Goal: Task Accomplishment & Management: Complete application form

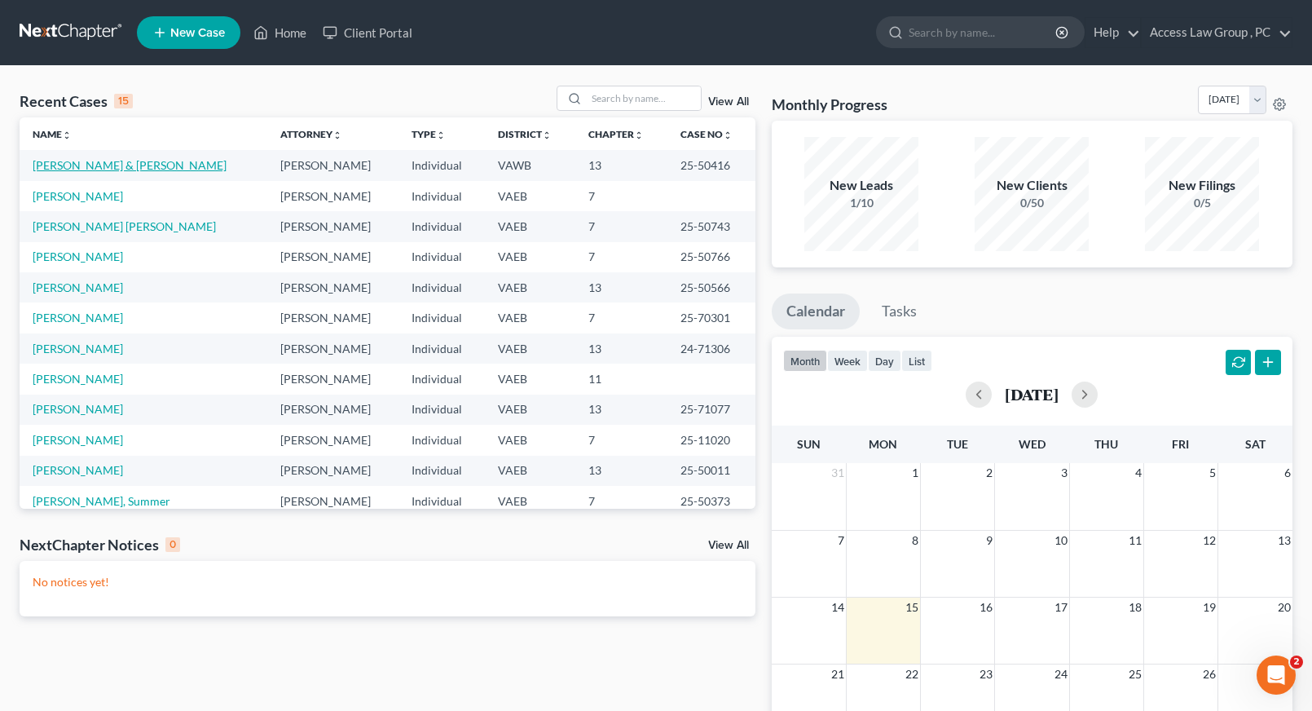
click at [147, 163] on link "[PERSON_NAME] & [PERSON_NAME]" at bounding box center [130, 165] width 194 height 14
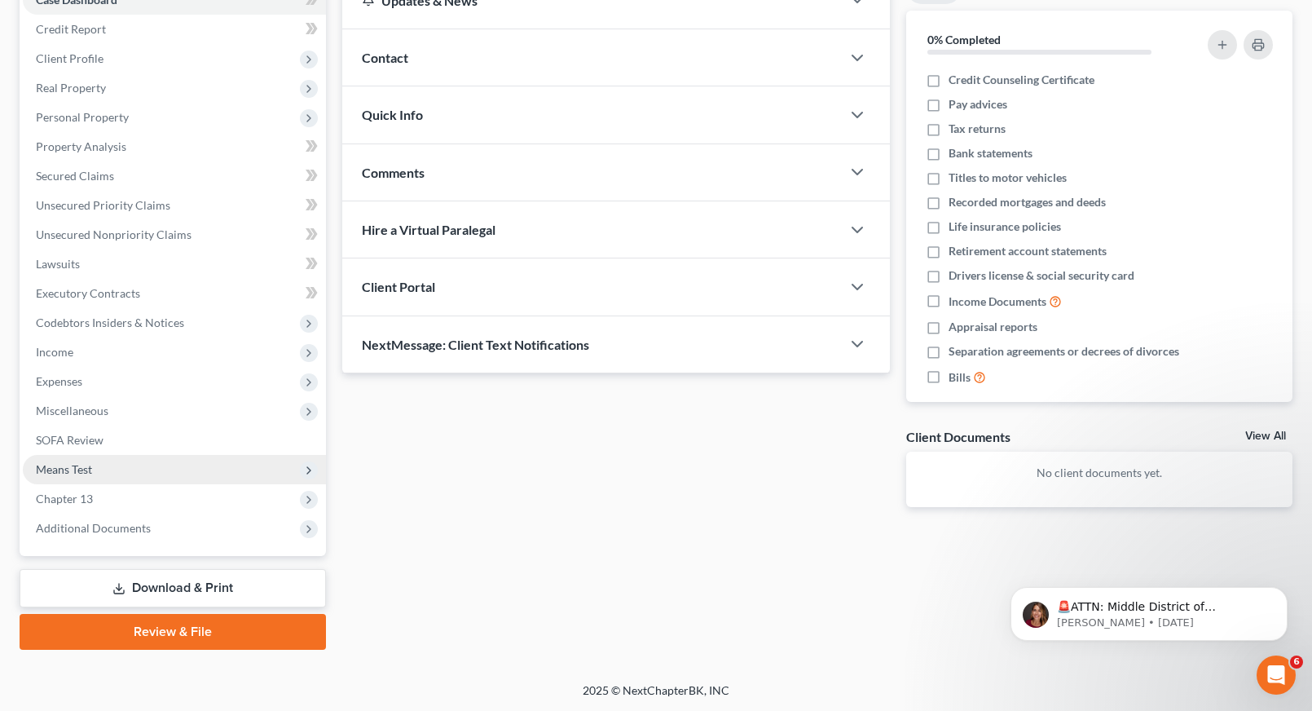
scroll to position [185, 0]
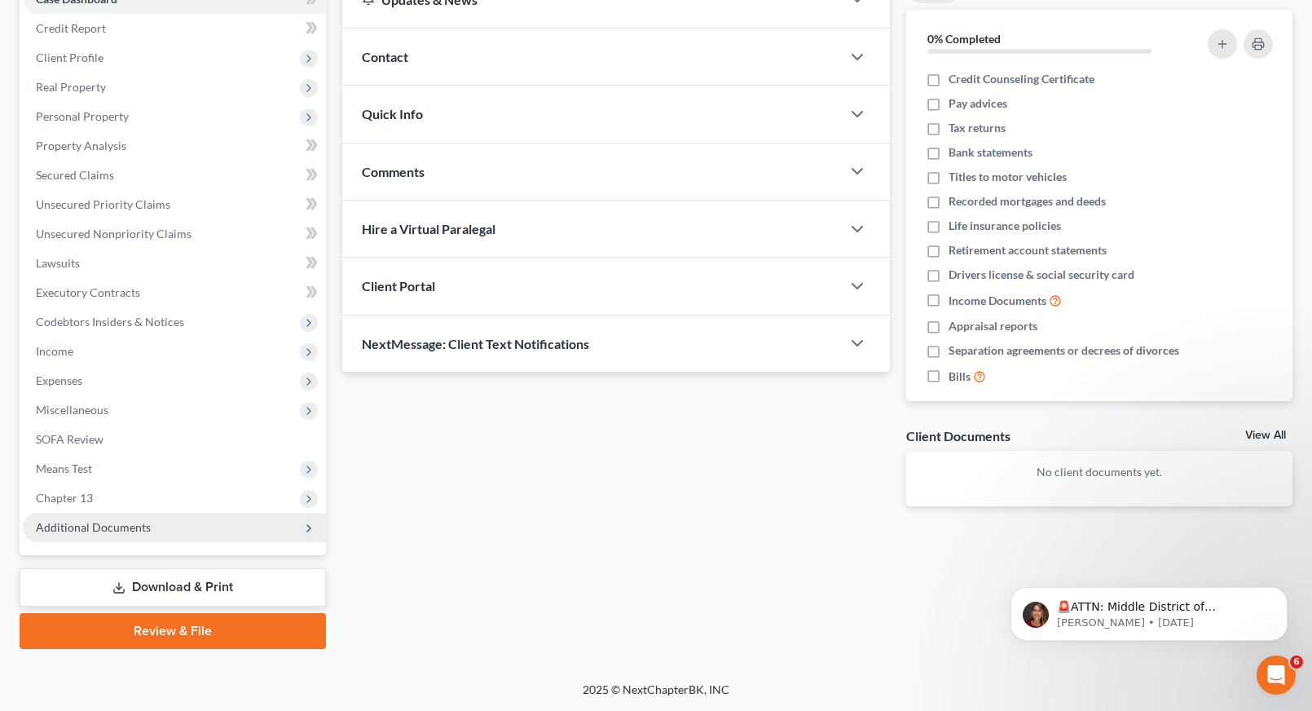
click at [86, 527] on span "Additional Documents" at bounding box center [93, 527] width 115 height 14
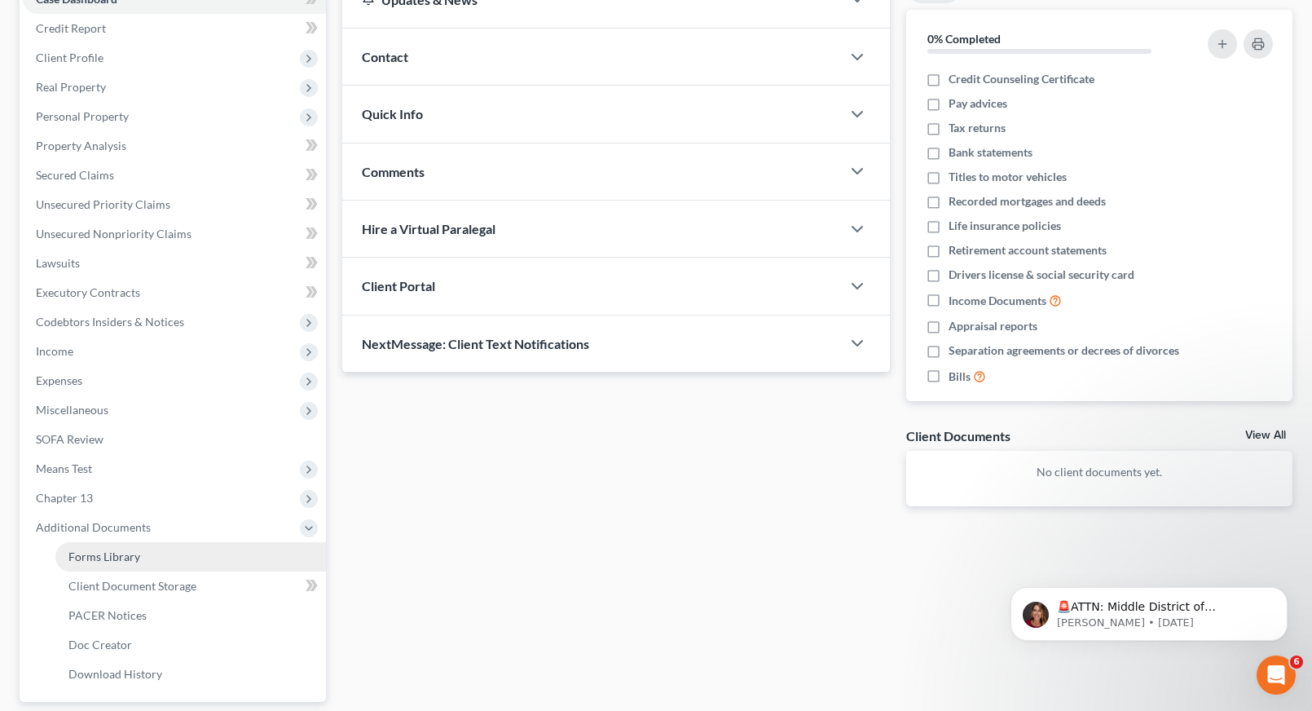
click at [112, 558] on span "Forms Library" at bounding box center [104, 556] width 72 height 14
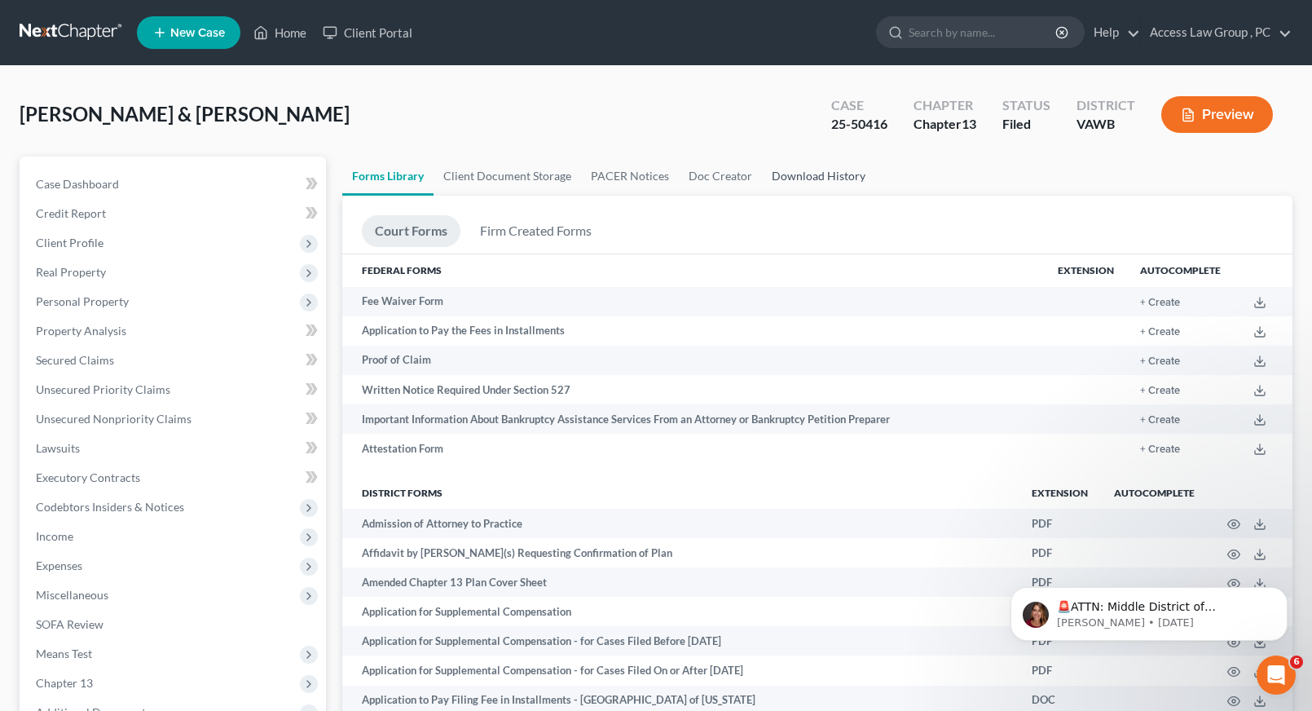
click at [794, 173] on link "Download History" at bounding box center [818, 175] width 113 height 39
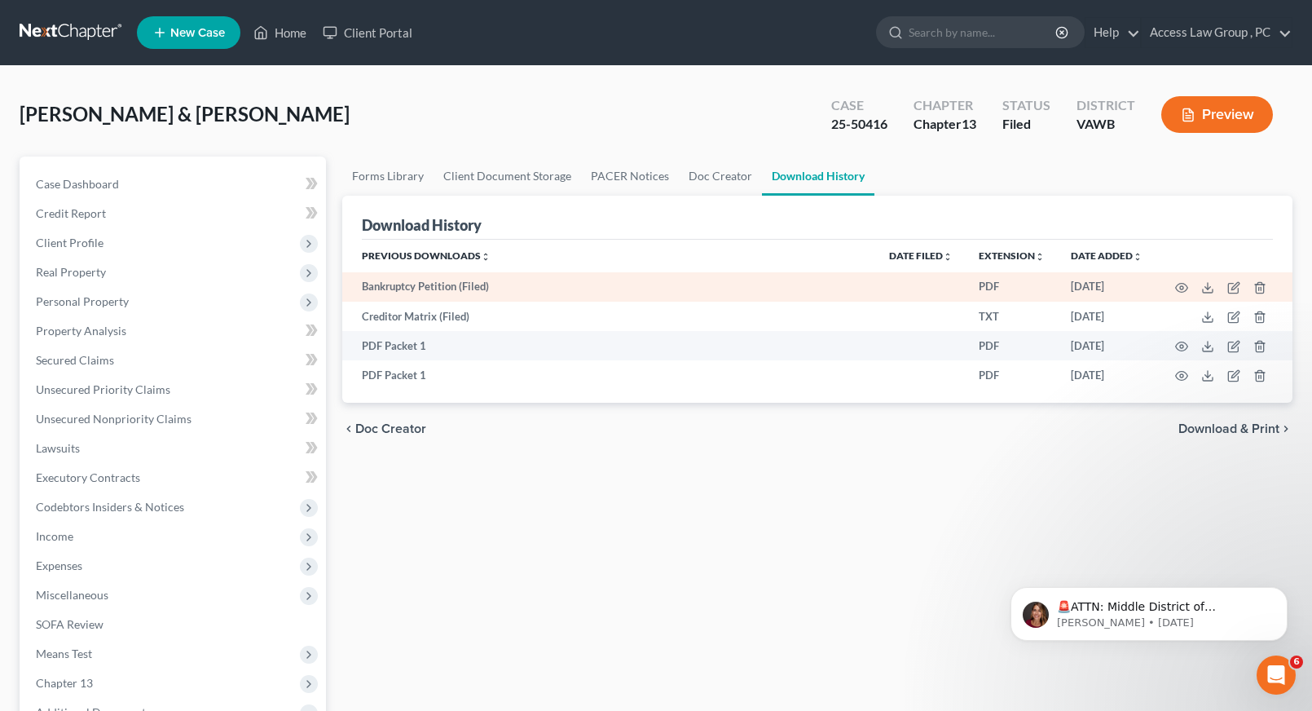
click at [437, 292] on td "Bankruptcy Petition (Filed)" at bounding box center [609, 286] width 535 height 29
click at [1177, 286] on icon "button" at bounding box center [1181, 287] width 13 height 13
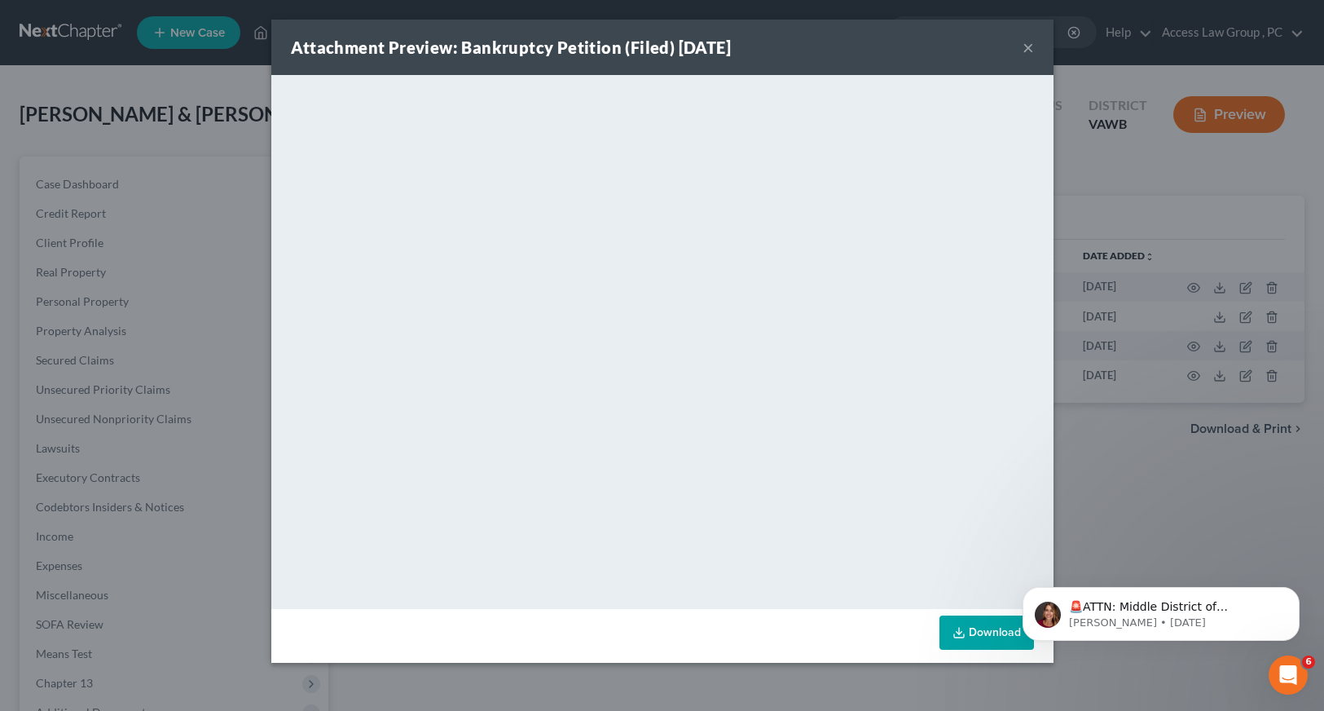
click at [222, 134] on div "Attachment Preview: Bankruptcy Petition (Filed) [DATE] × <object ng-attr-data='…" at bounding box center [662, 355] width 1324 height 711
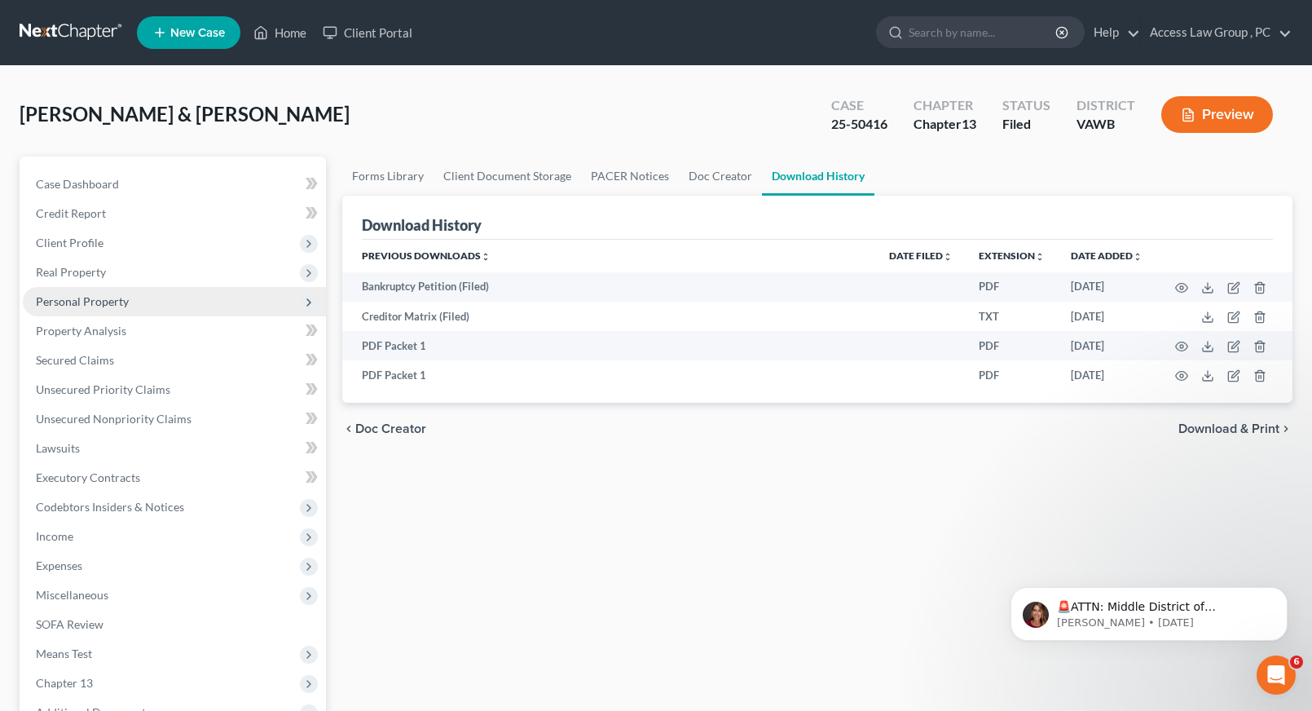
click at [61, 303] on span "Personal Property" at bounding box center [82, 301] width 93 height 14
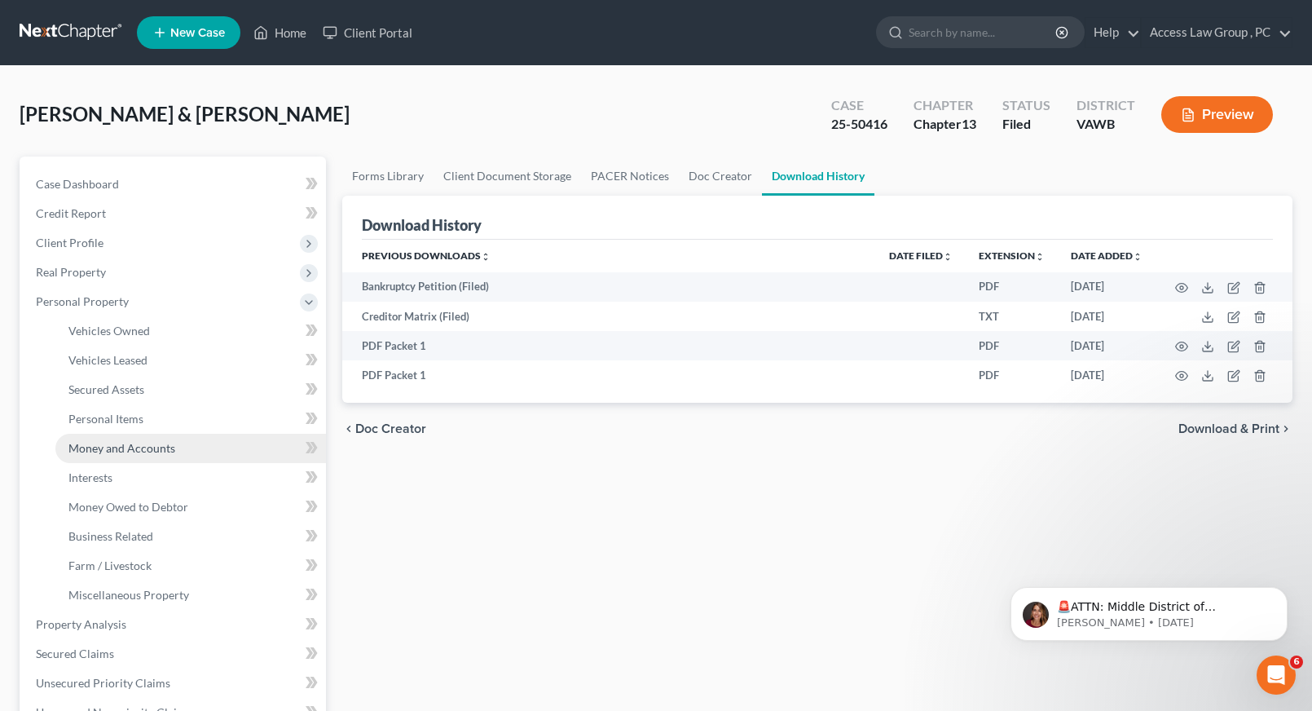
click at [99, 449] on span "Money and Accounts" at bounding box center [121, 448] width 107 height 14
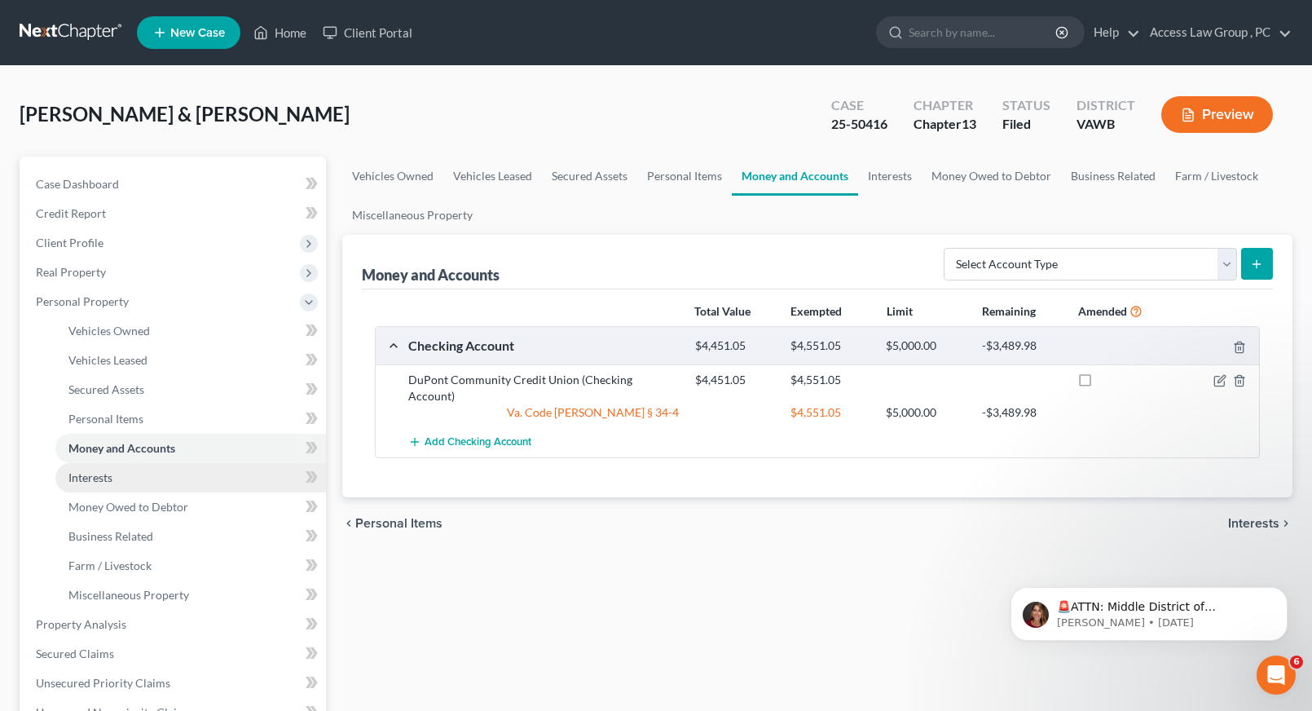
click at [90, 477] on span "Interests" at bounding box center [90, 477] width 44 height 14
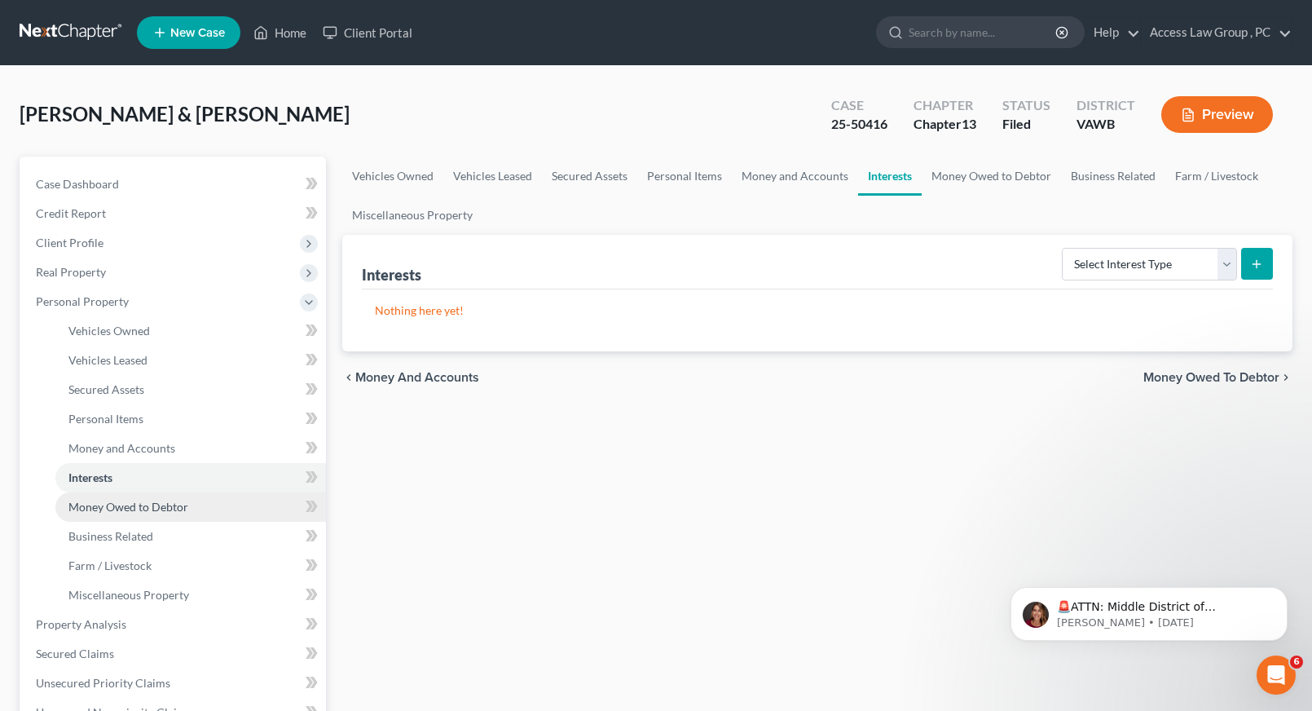
click at [92, 504] on span "Money Owed to Debtor" at bounding box center [128, 506] width 120 height 14
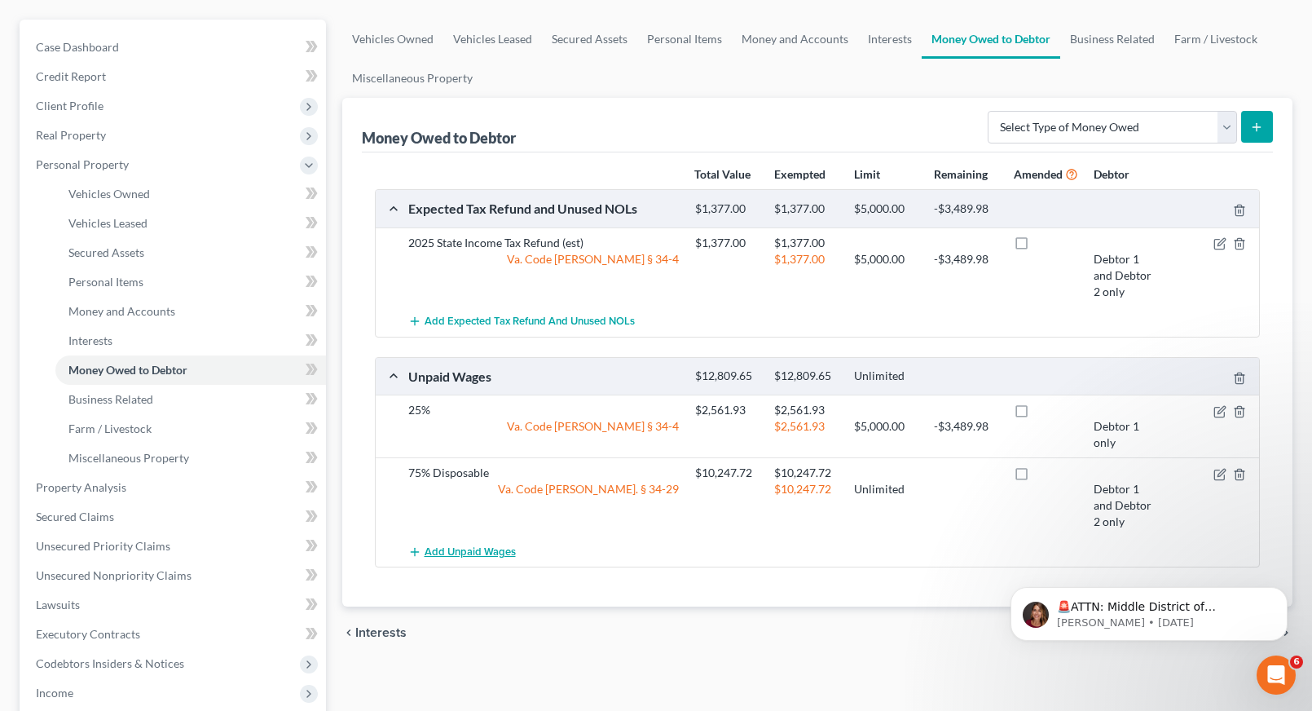
scroll to position [163, 0]
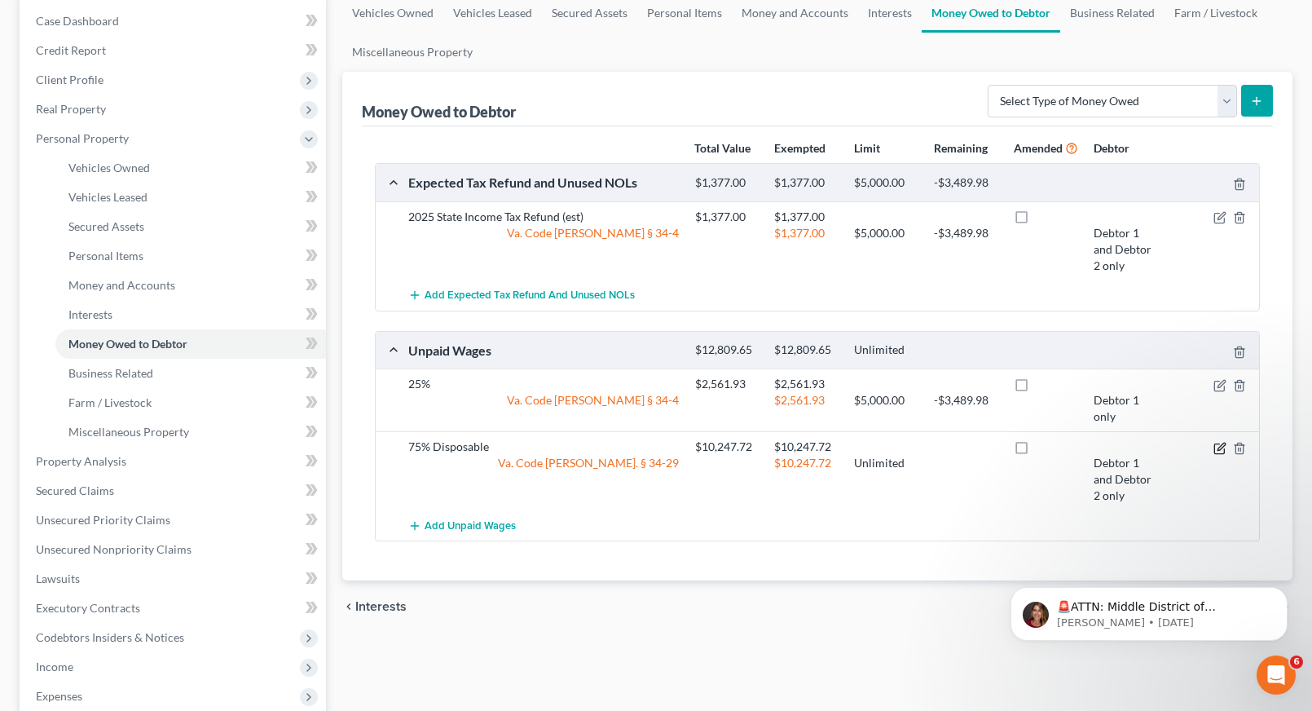
click at [1221, 447] on icon "button" at bounding box center [1219, 448] width 13 height 13
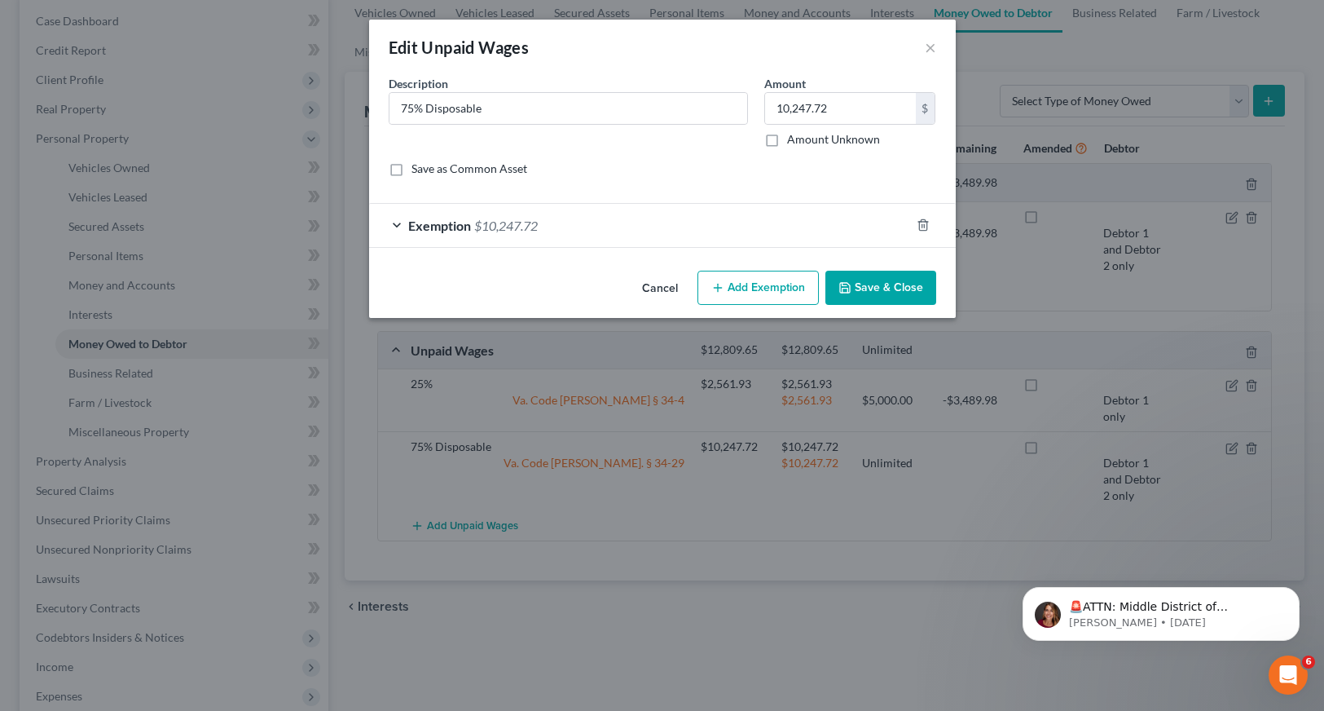
click at [396, 223] on div "Exemption $10,247.72" at bounding box center [639, 225] width 541 height 43
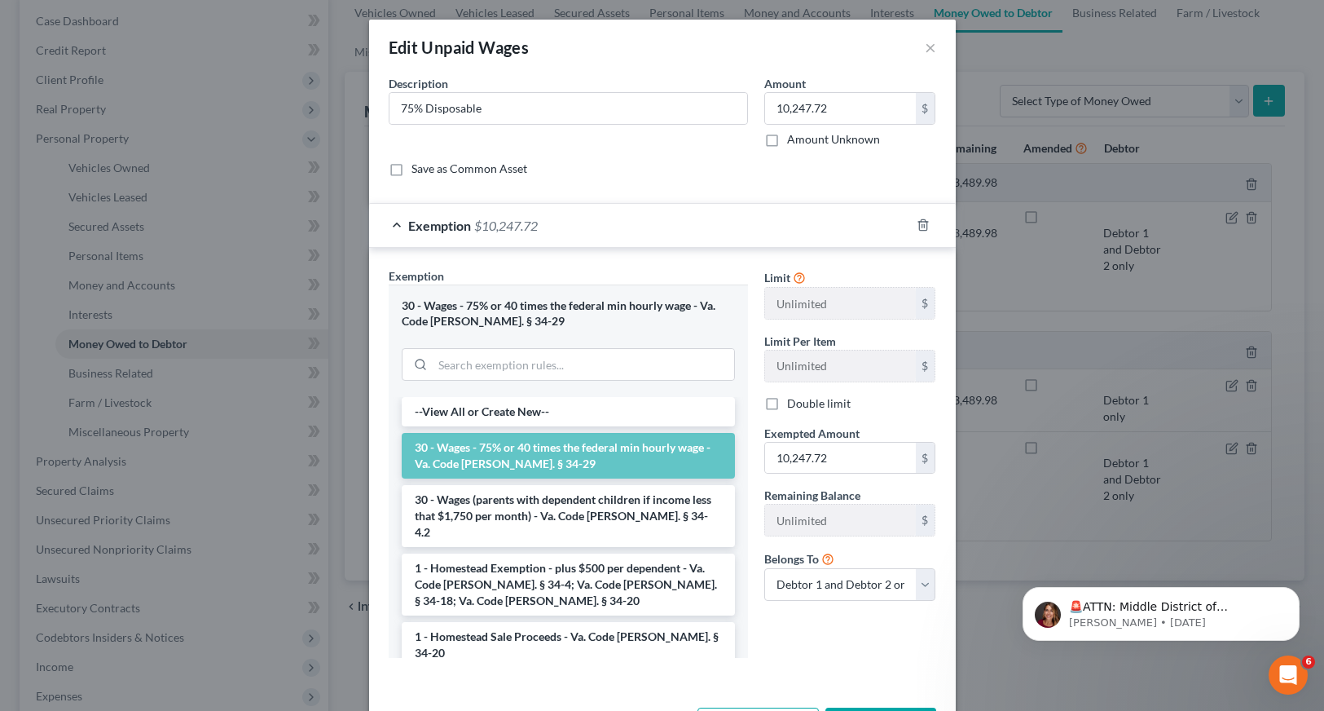
click at [518, 460] on li "30 - Wages - 75% or 40 times the federal min hourly wage - Va. Code [PERSON_NAM…" at bounding box center [568, 456] width 333 height 46
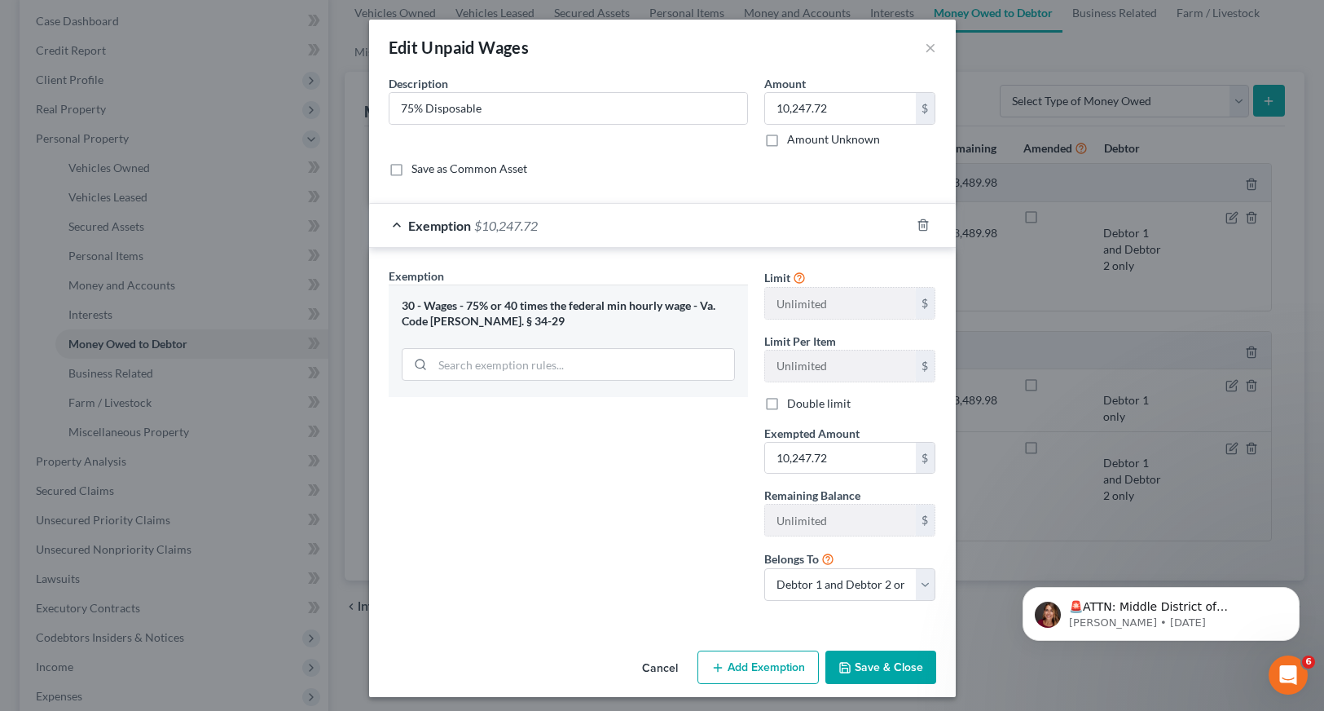
click at [893, 666] on button "Save & Close" at bounding box center [880, 667] width 111 height 34
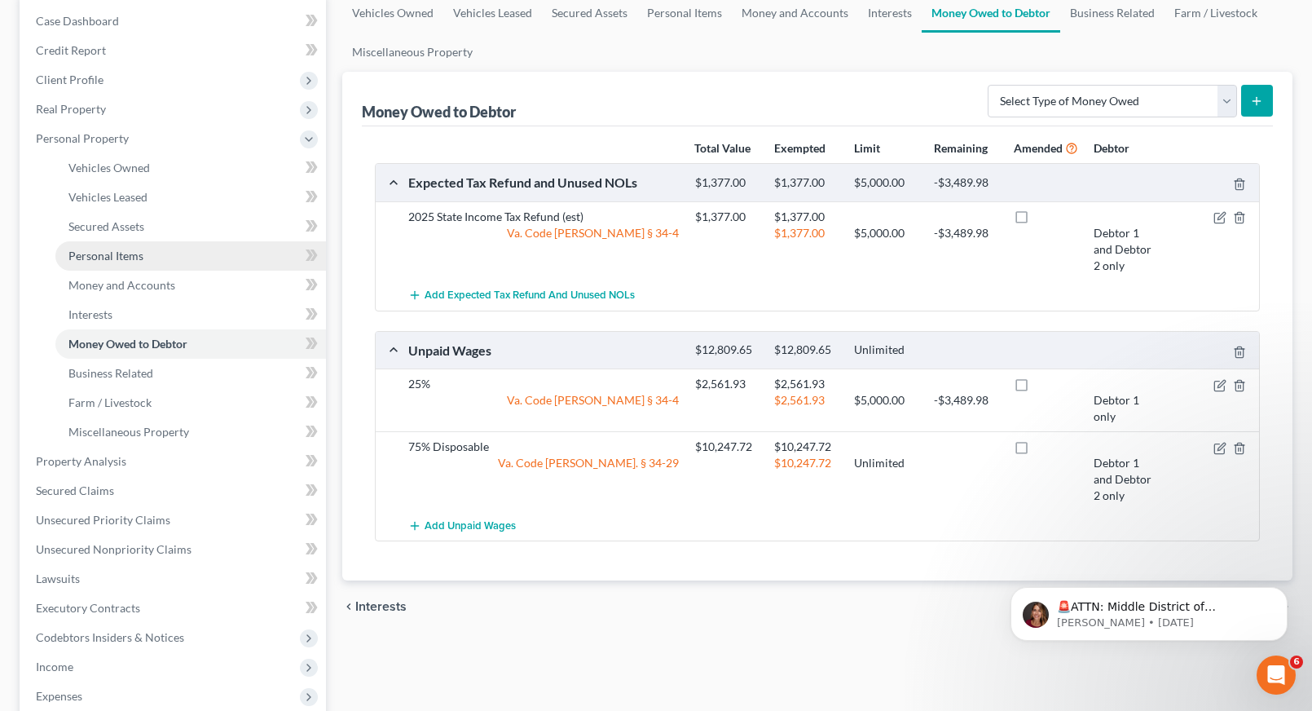
click at [99, 260] on span "Personal Items" at bounding box center [105, 256] width 75 height 14
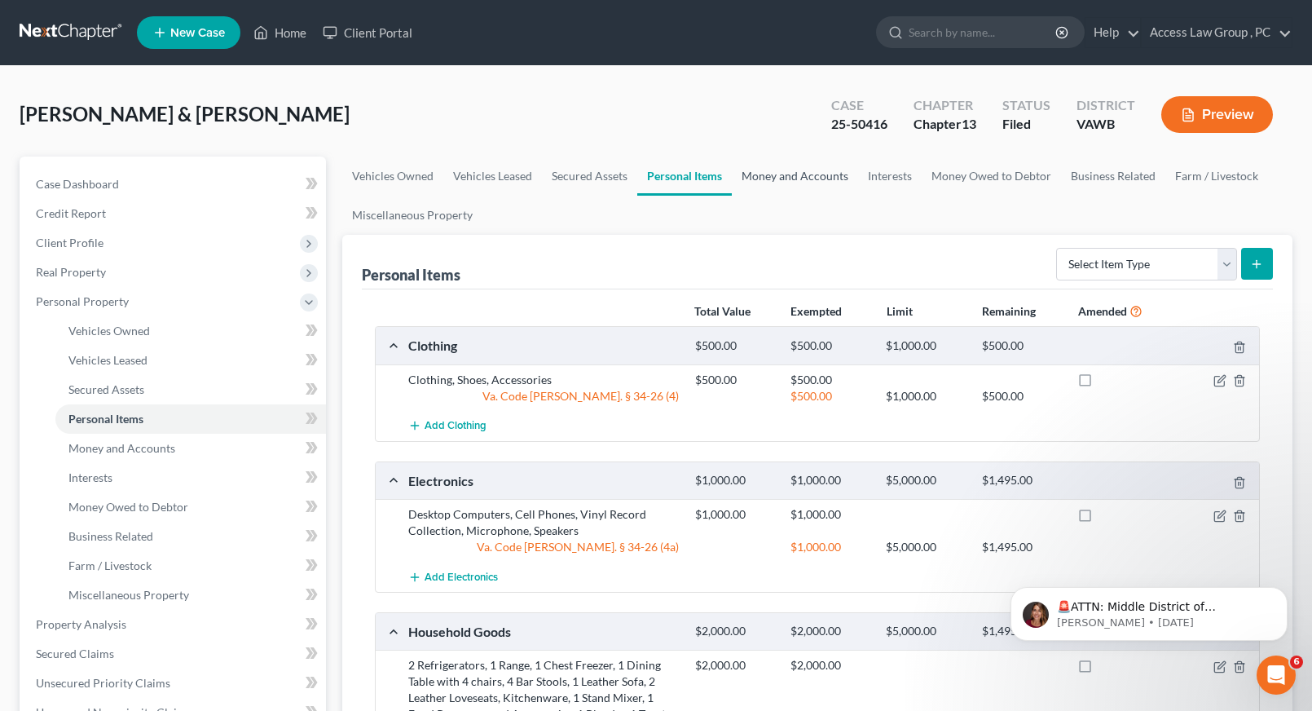
click at [769, 174] on link "Money and Accounts" at bounding box center [795, 175] width 126 height 39
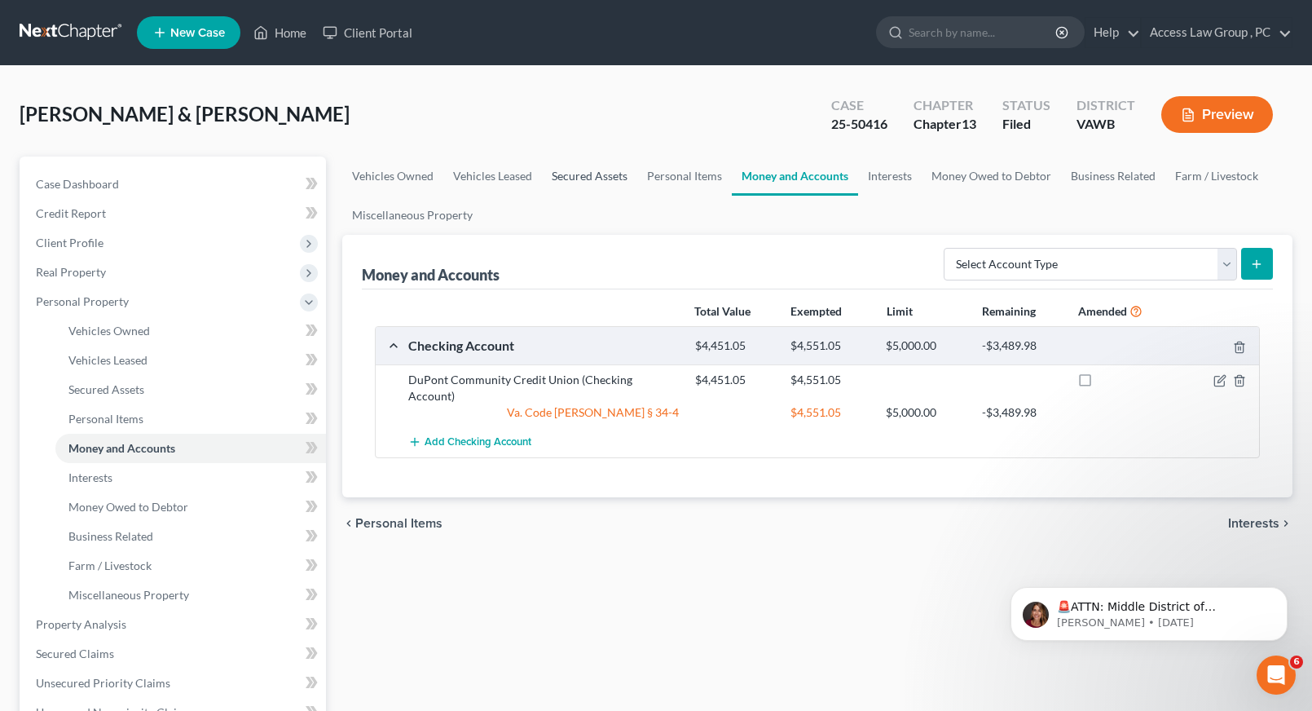
click at [589, 178] on link "Secured Assets" at bounding box center [589, 175] width 95 height 39
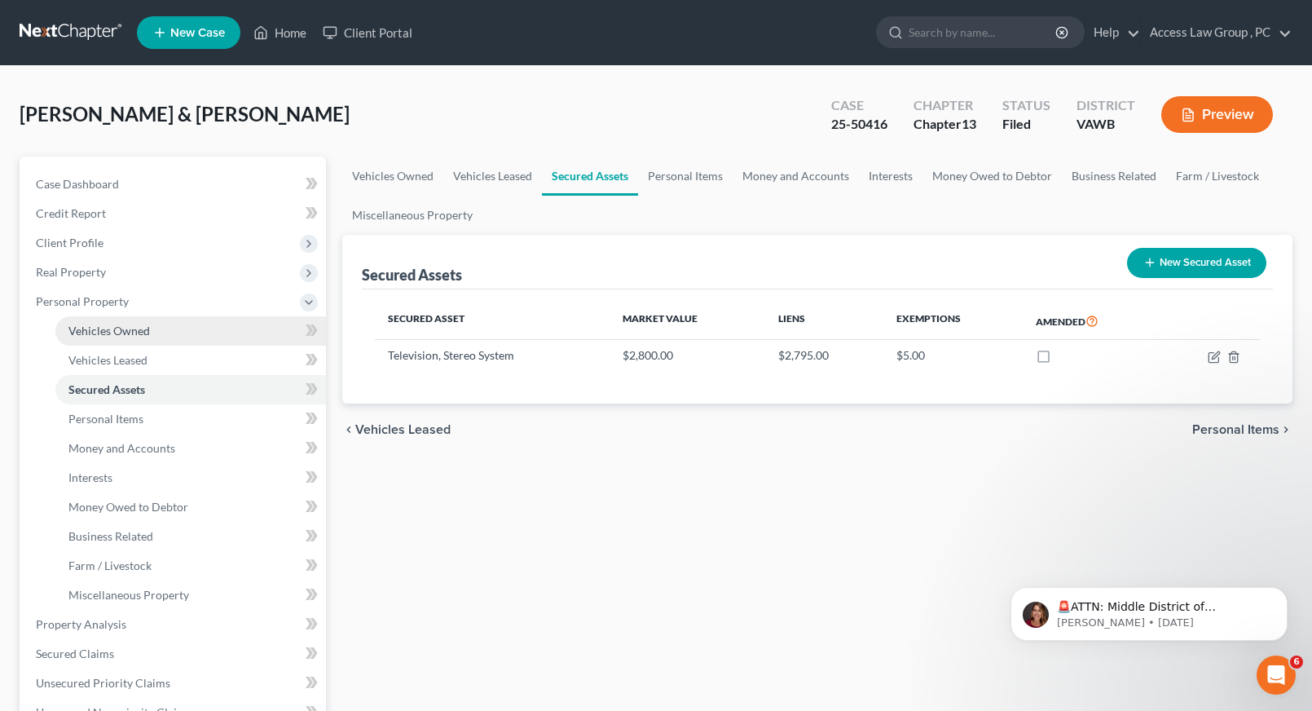
click at [99, 329] on span "Vehicles Owned" at bounding box center [108, 330] width 81 height 14
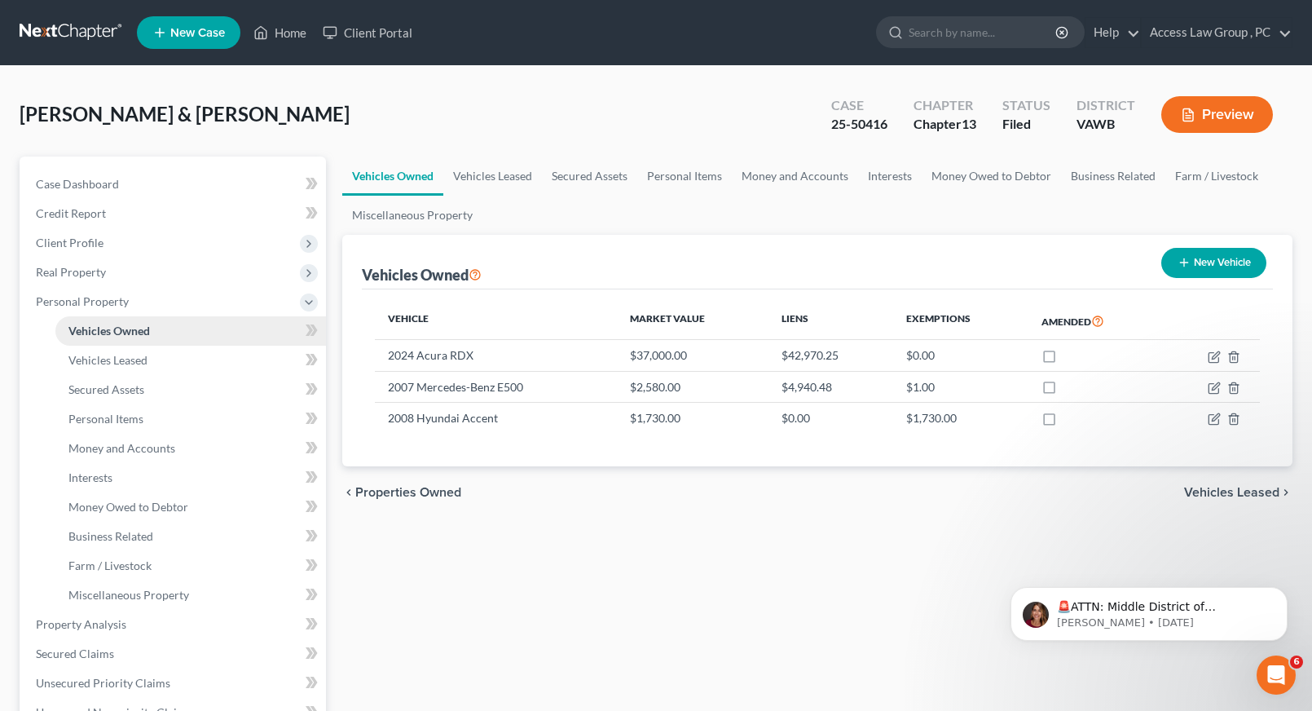
click at [112, 331] on span "Vehicles Owned" at bounding box center [108, 330] width 81 height 14
click at [115, 359] on span "Vehicles Leased" at bounding box center [107, 360] width 79 height 14
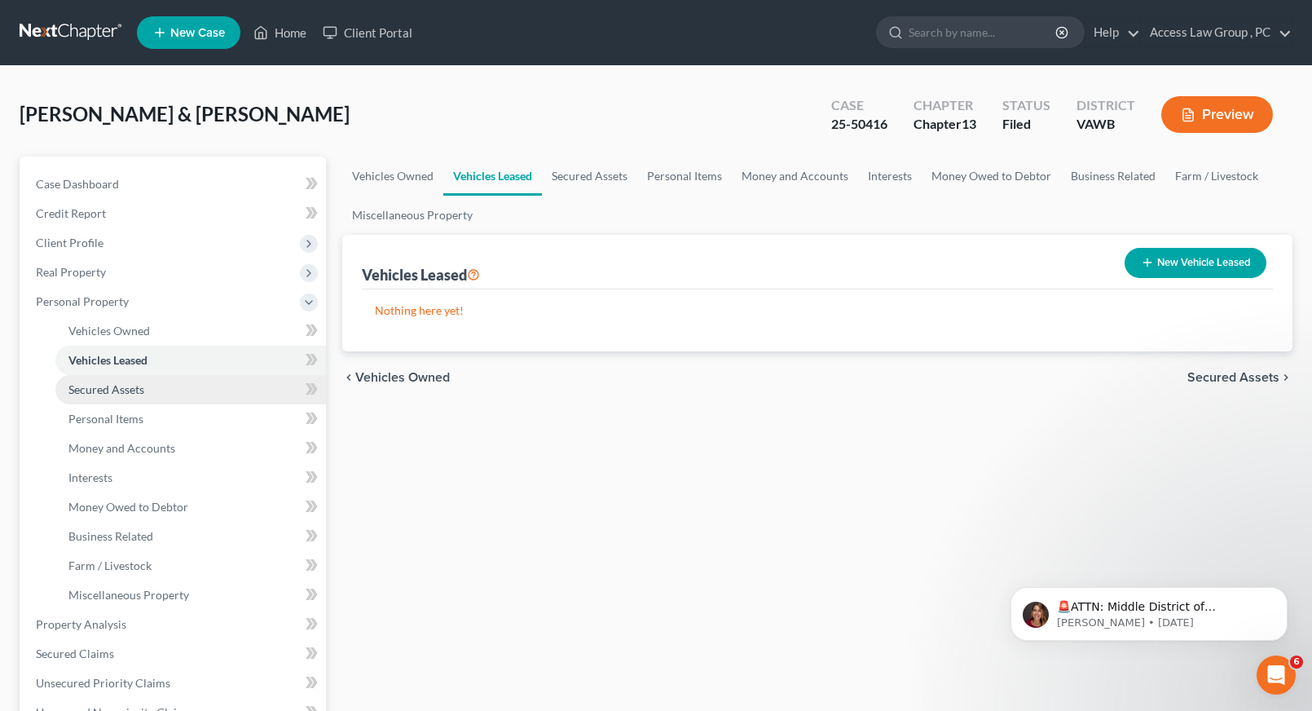
click at [115, 387] on span "Secured Assets" at bounding box center [106, 389] width 76 height 14
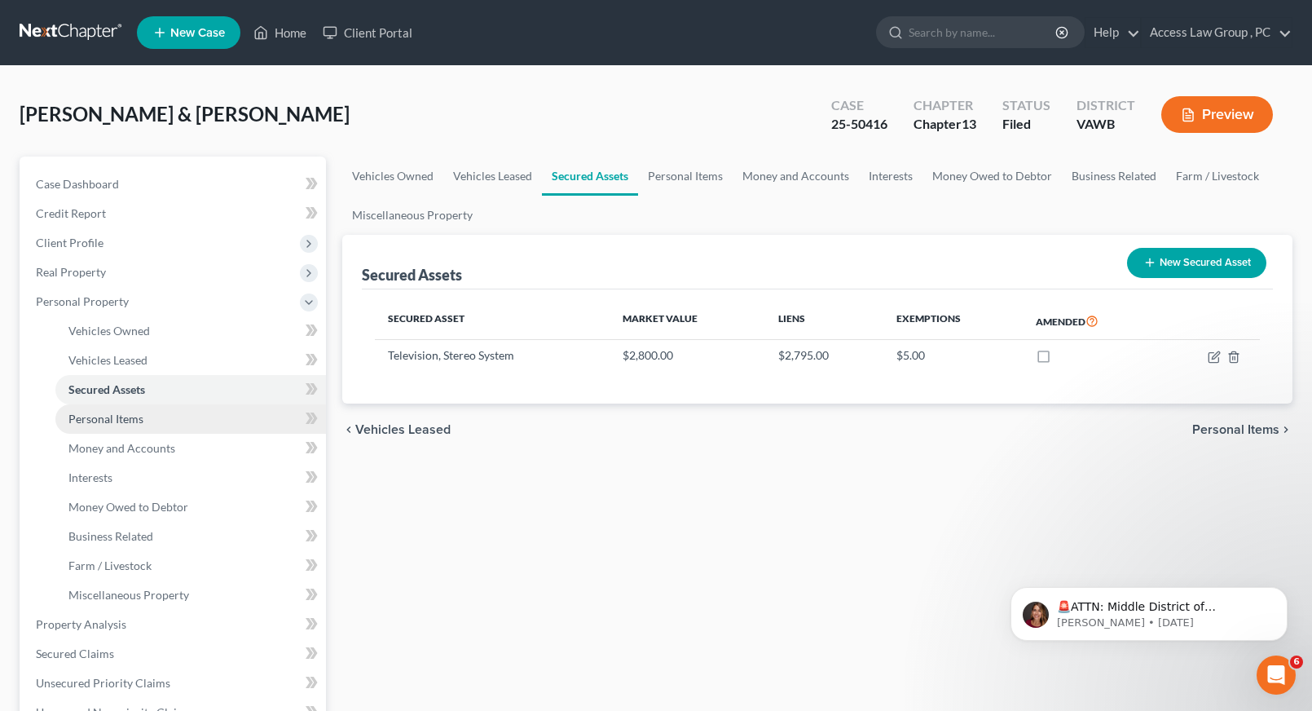
click at [94, 416] on span "Personal Items" at bounding box center [105, 418] width 75 height 14
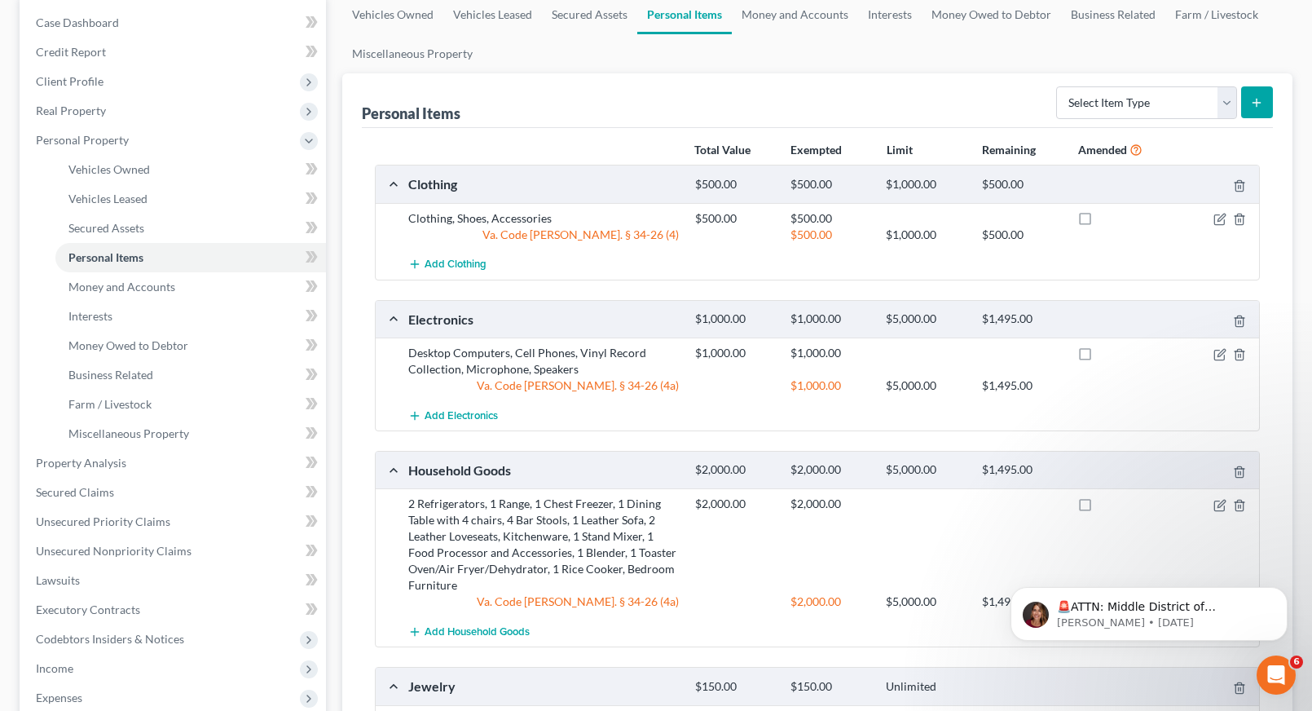
scroll to position [163, 0]
click at [1220, 216] on icon "button" at bounding box center [1220, 215] width 7 height 7
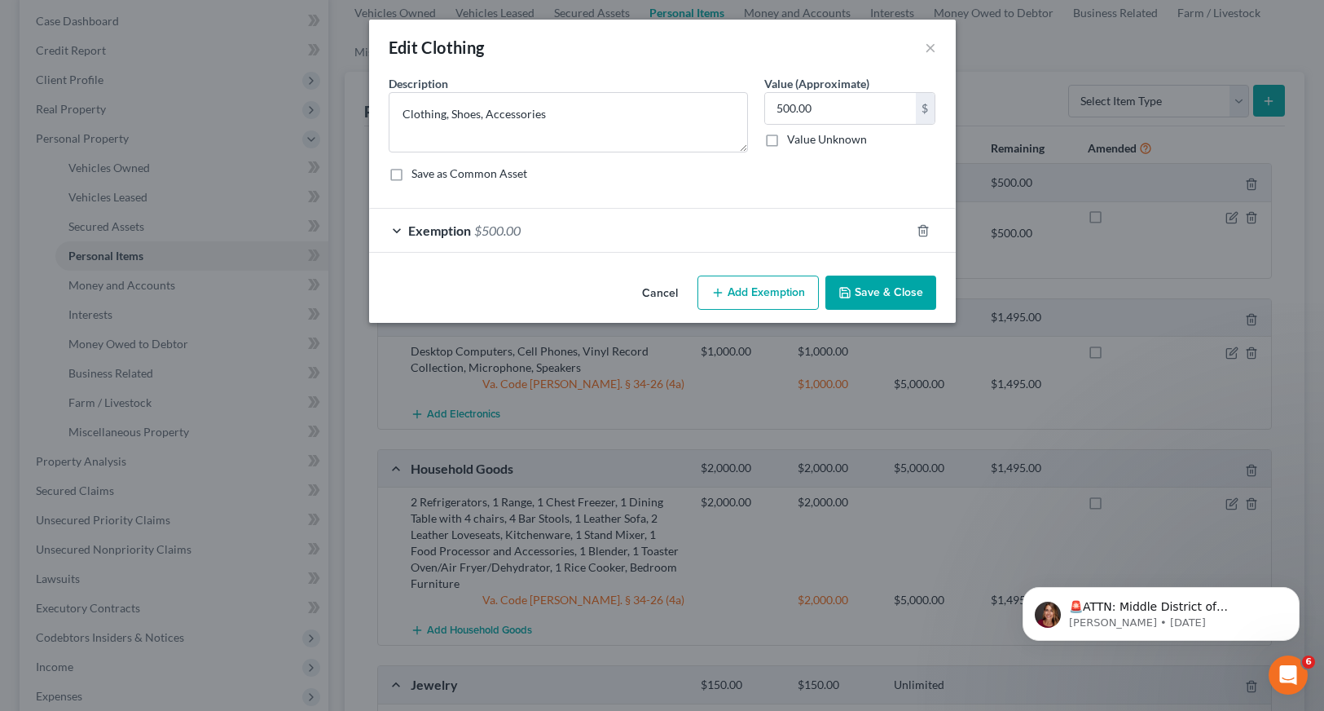
click at [416, 229] on span "Exemption" at bounding box center [439, 229] width 63 height 15
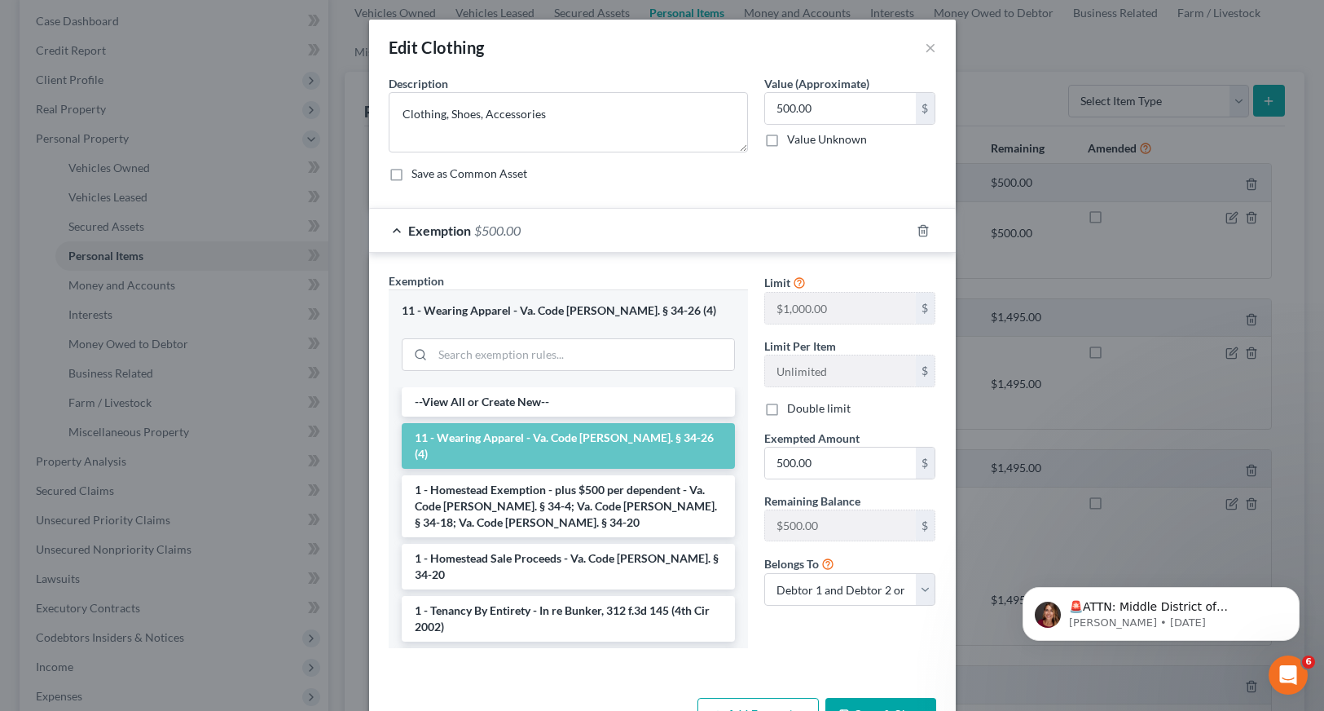
click at [605, 437] on li "11 - Wearing Apparel - Va. Code [PERSON_NAME]. § 34-26 (4)" at bounding box center [568, 446] width 333 height 46
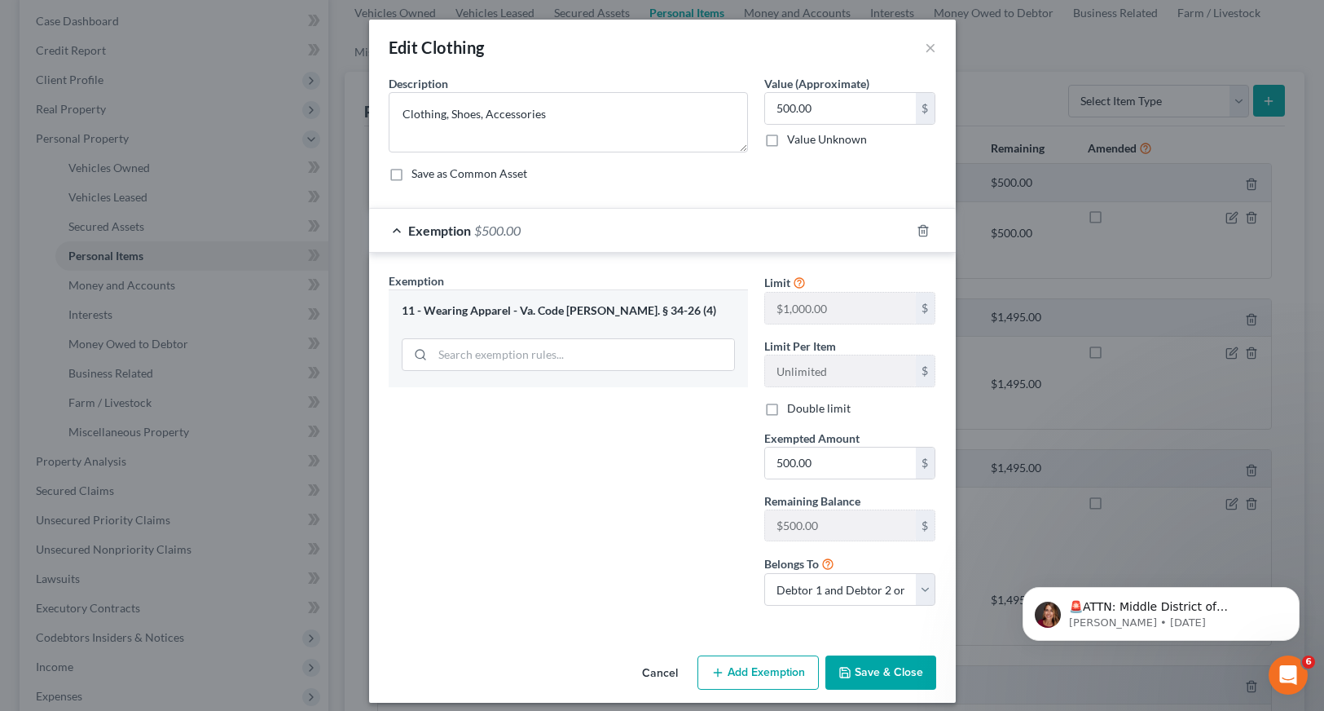
click at [876, 667] on button "Save & Close" at bounding box center [880, 672] width 111 height 34
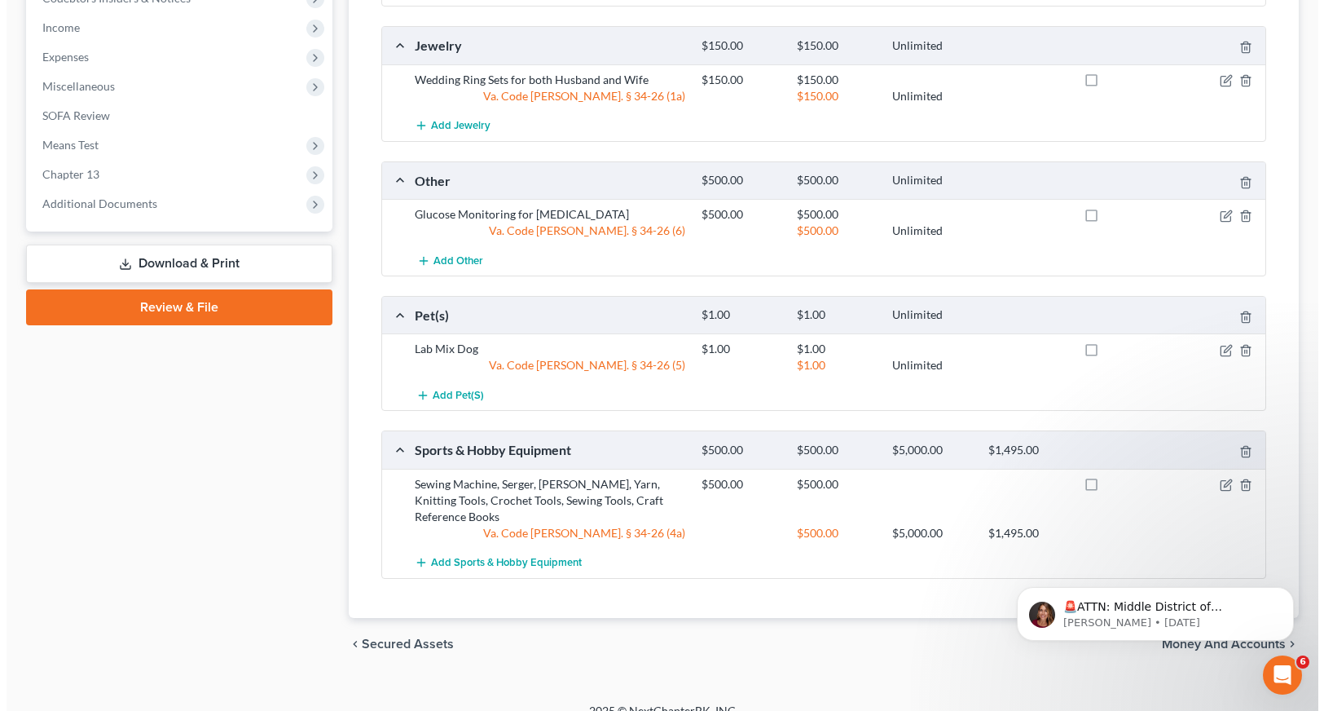
scroll to position [807, 0]
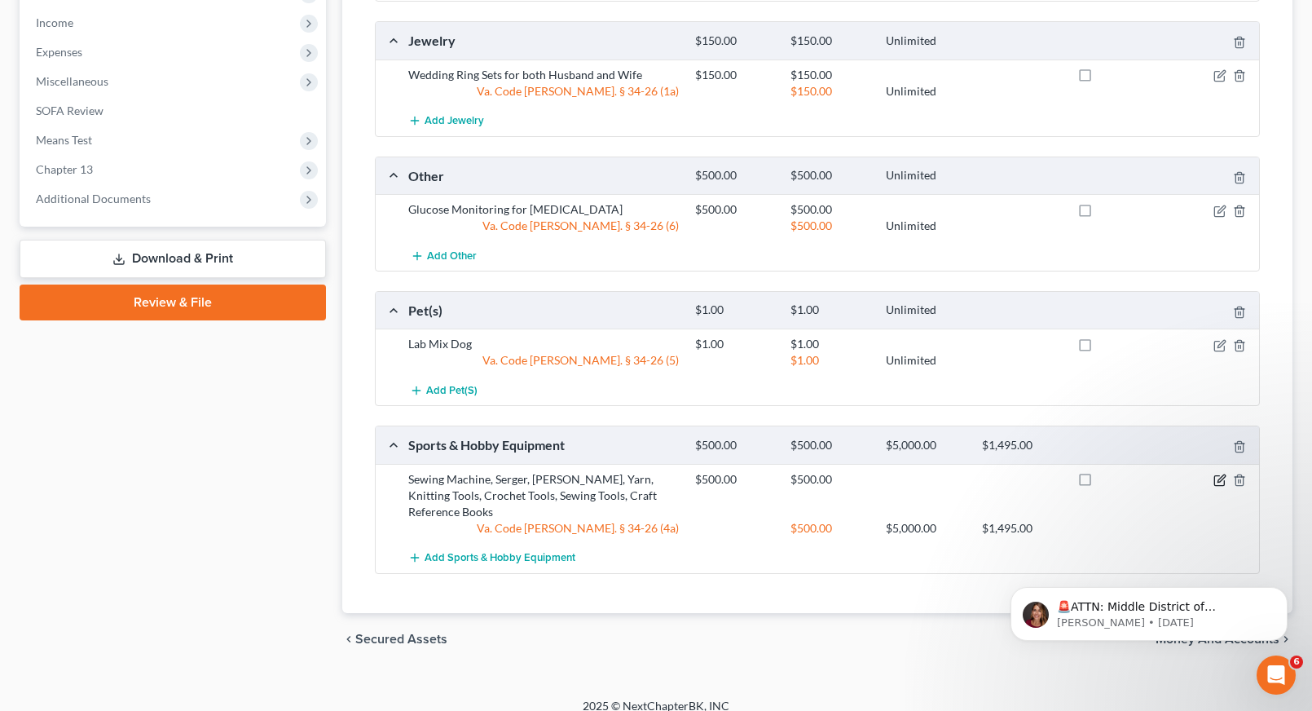
click at [1216, 475] on icon "button" at bounding box center [1219, 479] width 13 height 13
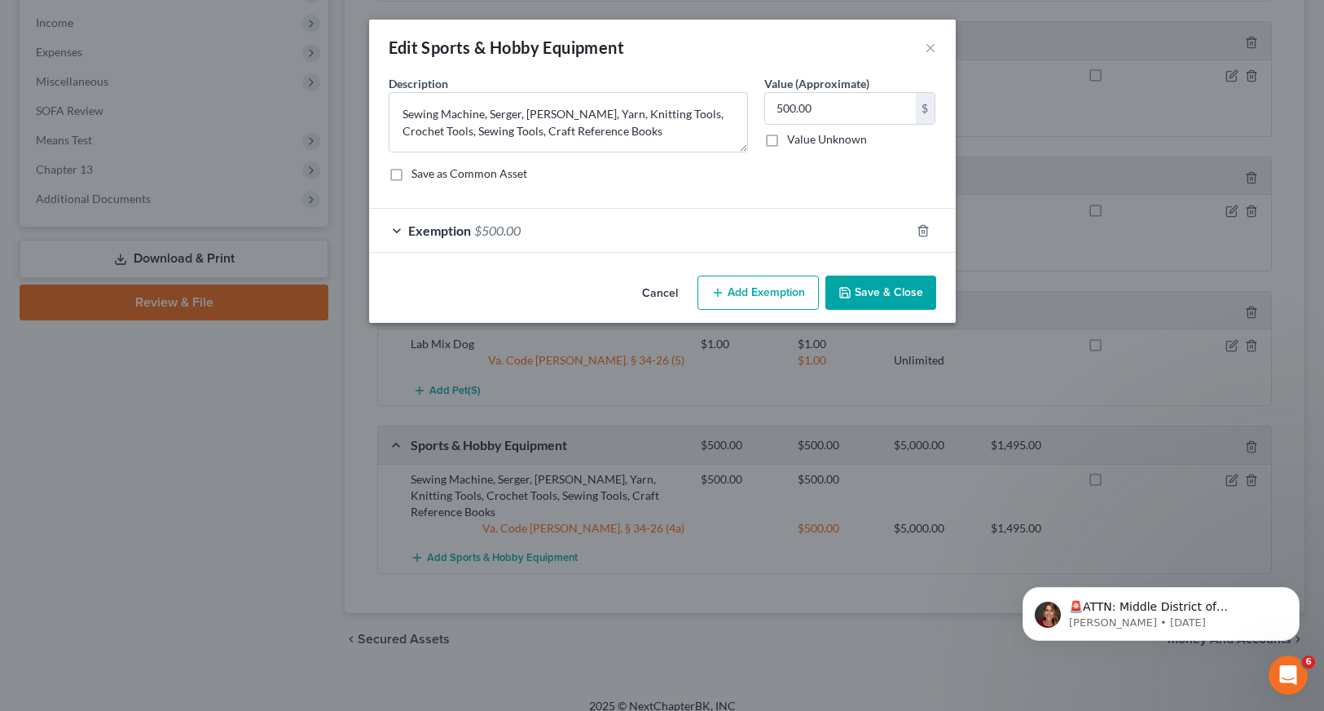
click at [456, 229] on span "Exemption" at bounding box center [439, 229] width 63 height 15
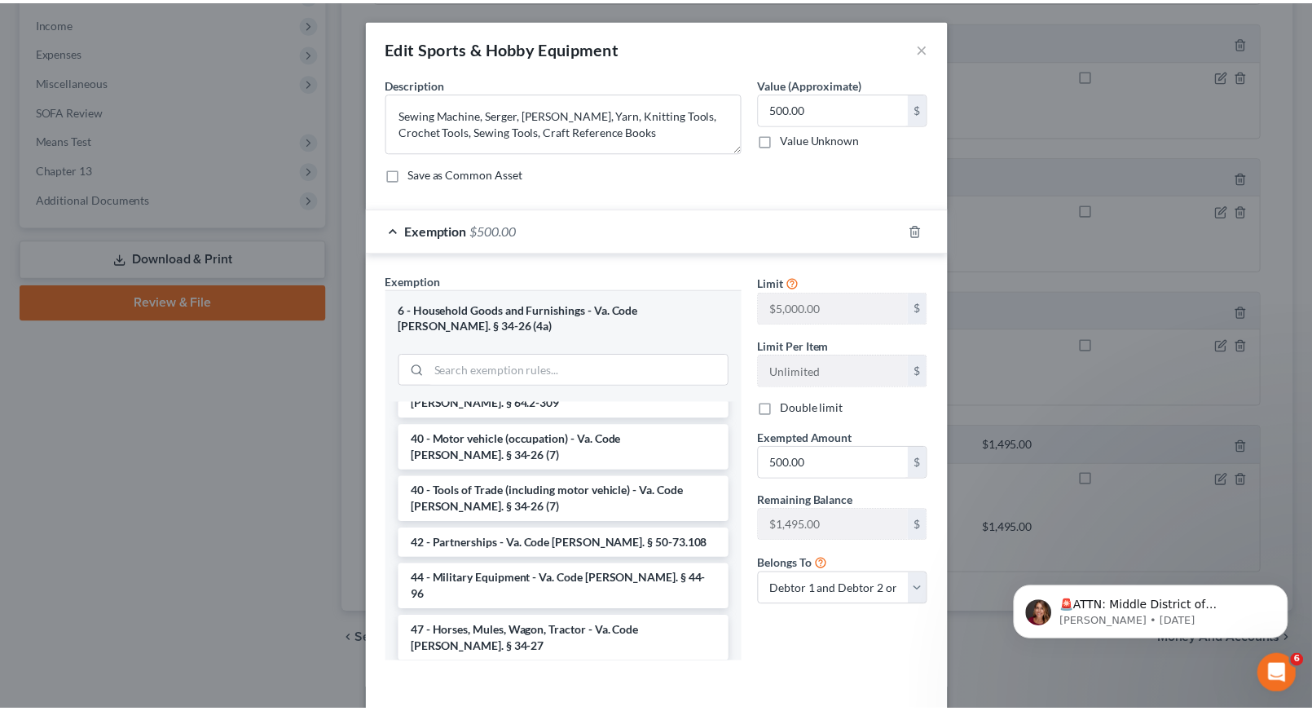
scroll to position [2317, 0]
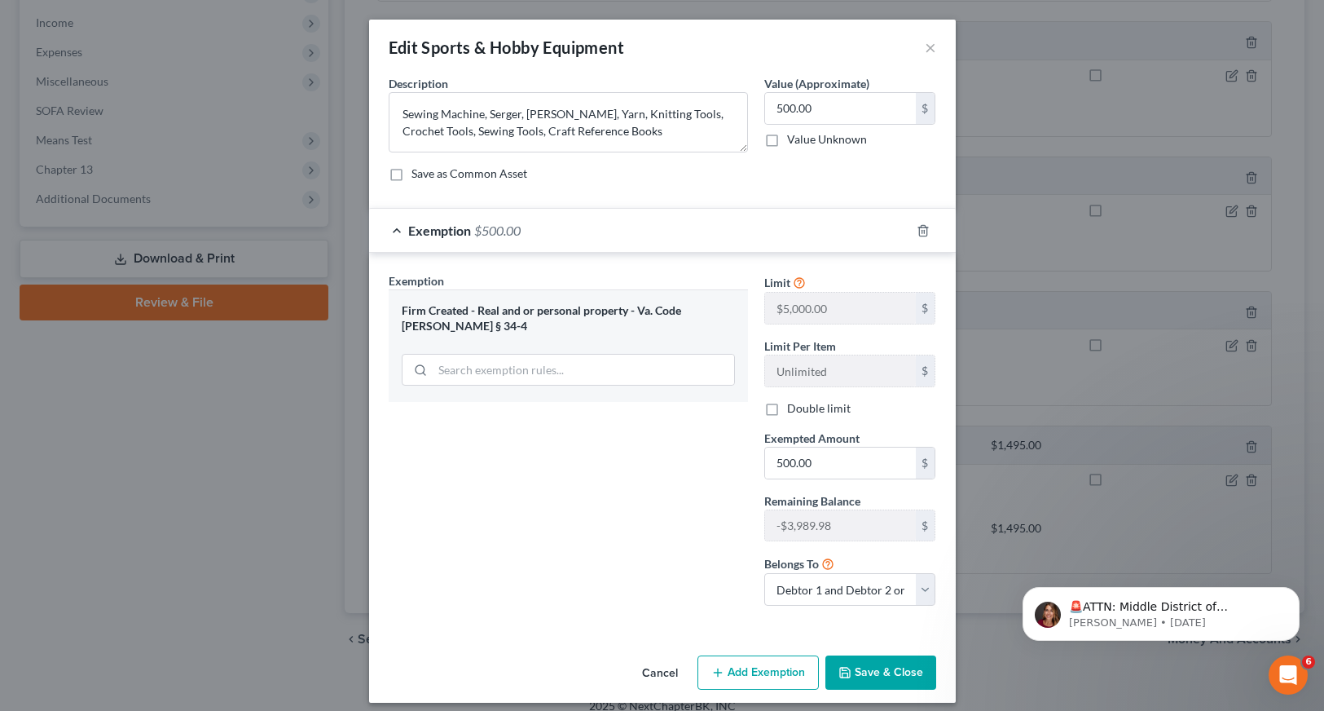
click at [909, 671] on button "Save & Close" at bounding box center [880, 672] width 111 height 34
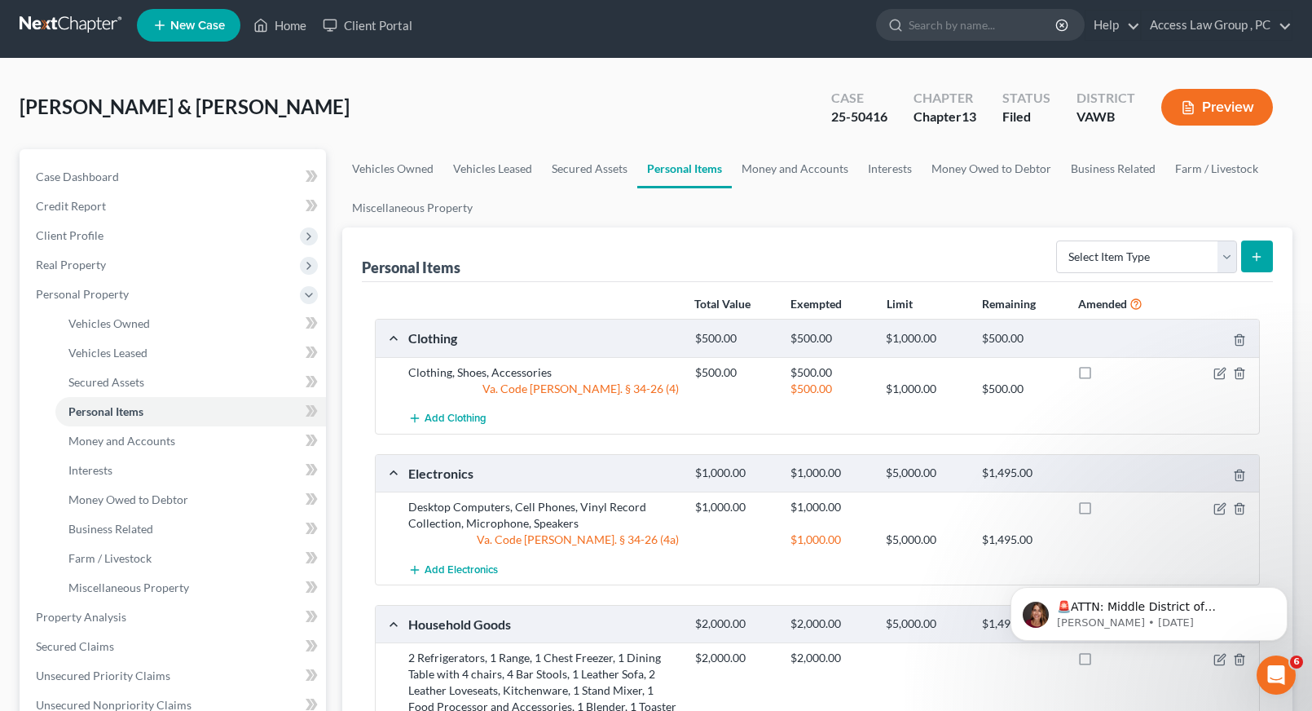
scroll to position [0, 0]
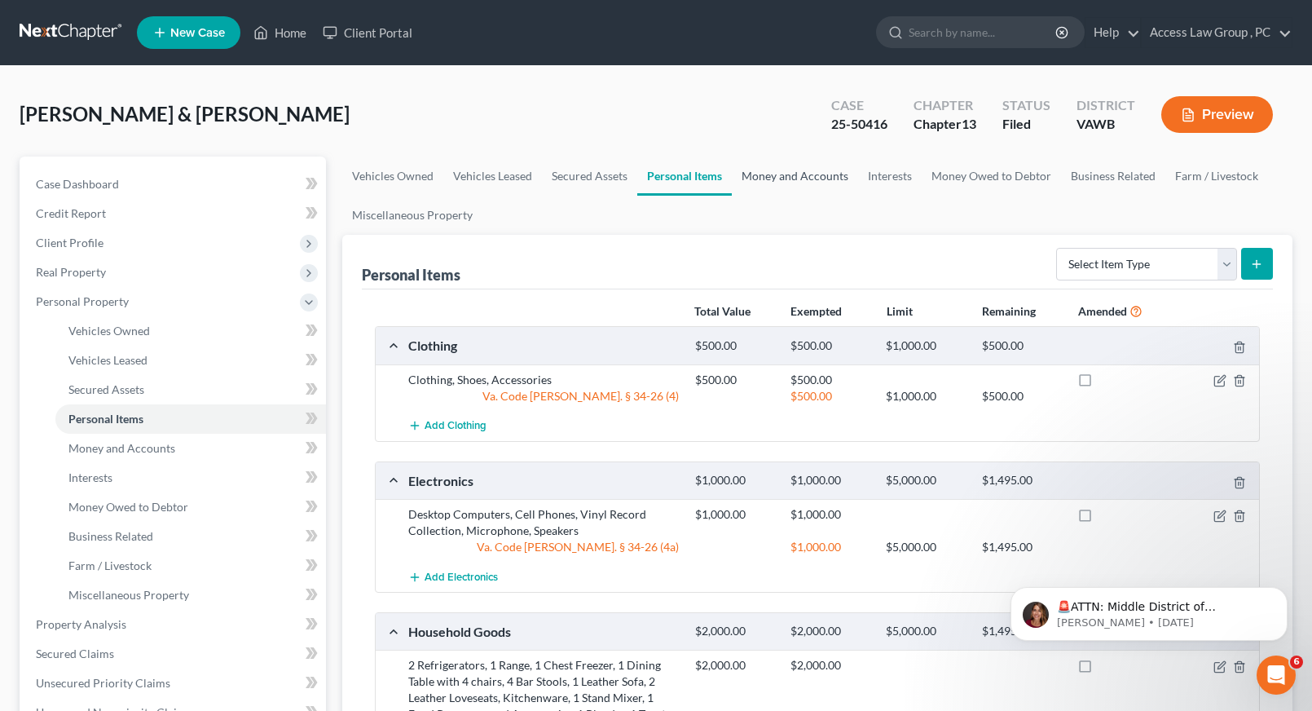
click at [807, 178] on link "Money and Accounts" at bounding box center [795, 175] width 126 height 39
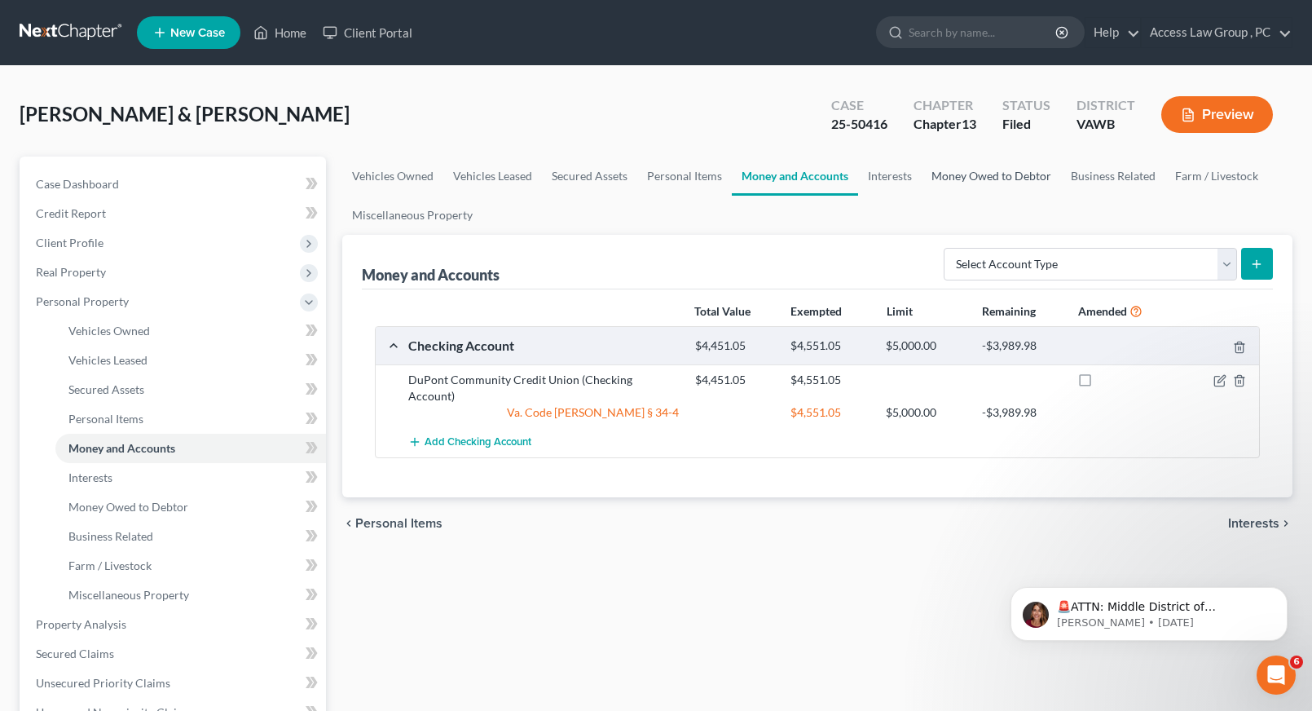
click at [979, 175] on link "Money Owed to Debtor" at bounding box center [991, 175] width 139 height 39
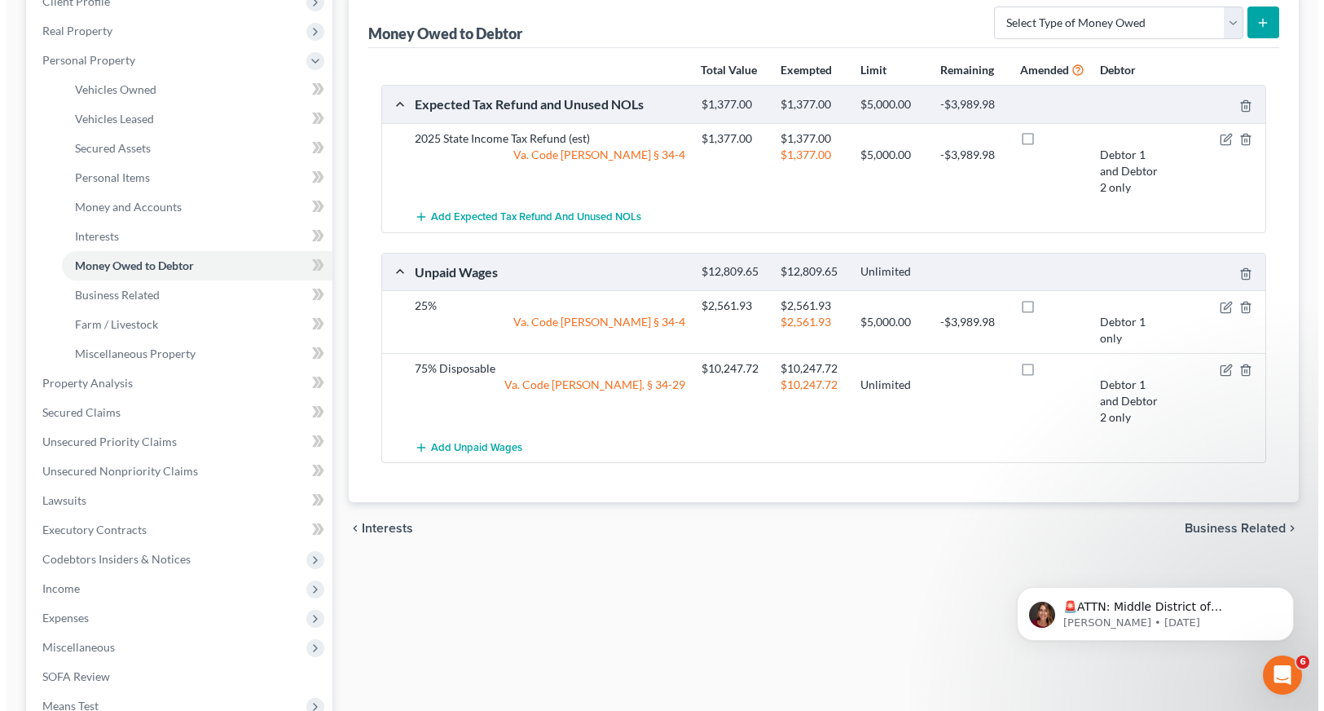
scroll to position [244, 0]
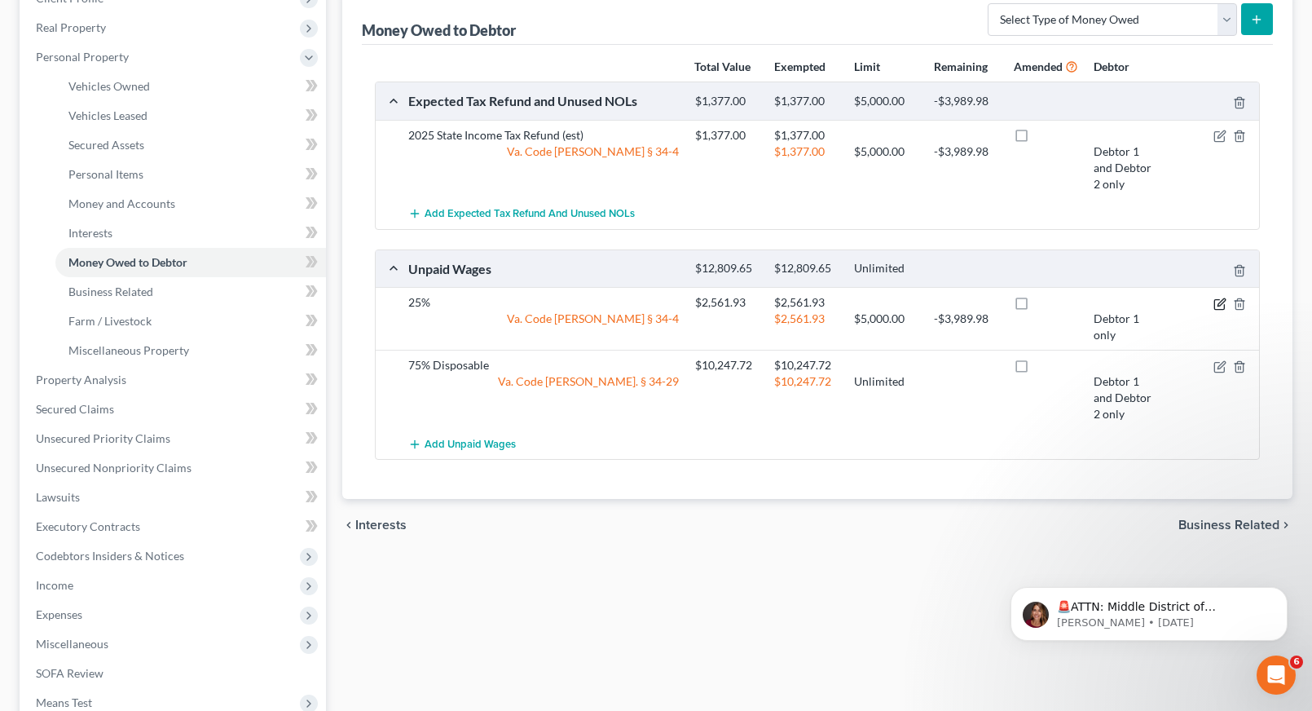
click at [1222, 301] on icon "button" at bounding box center [1219, 303] width 13 height 13
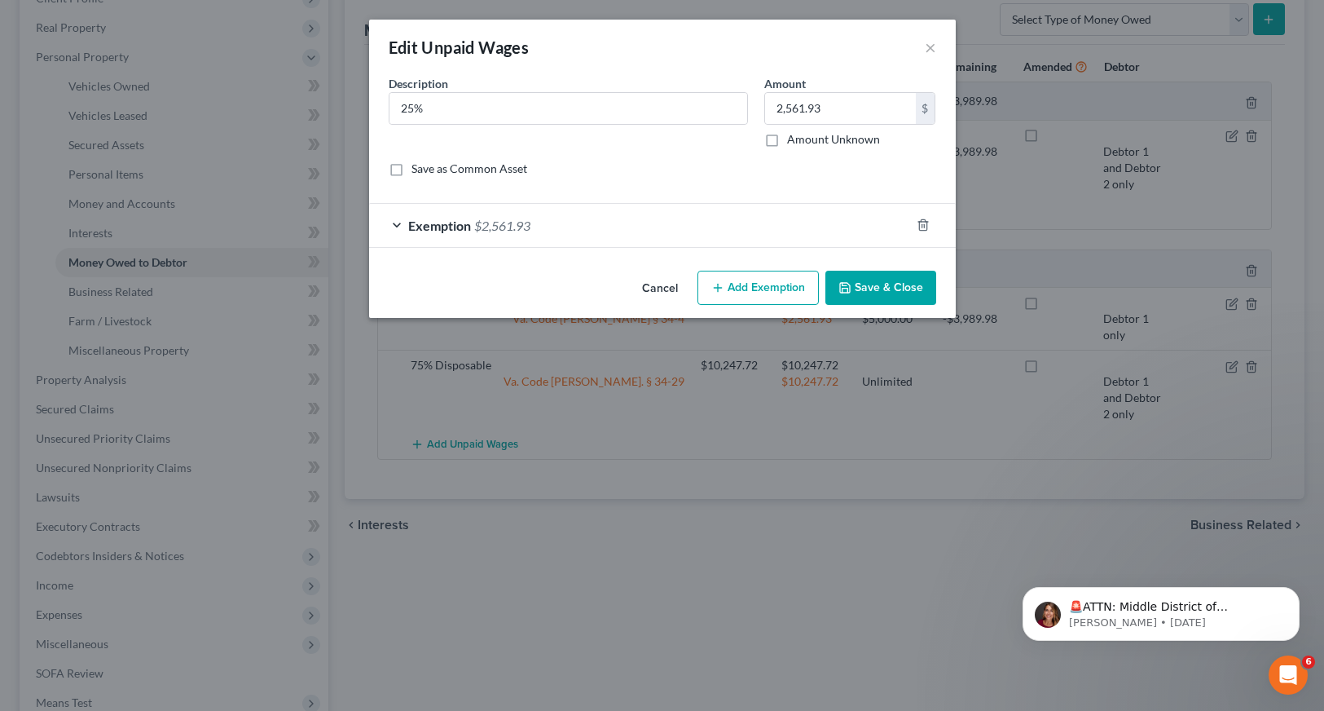
click at [880, 287] on button "Save & Close" at bounding box center [880, 288] width 111 height 34
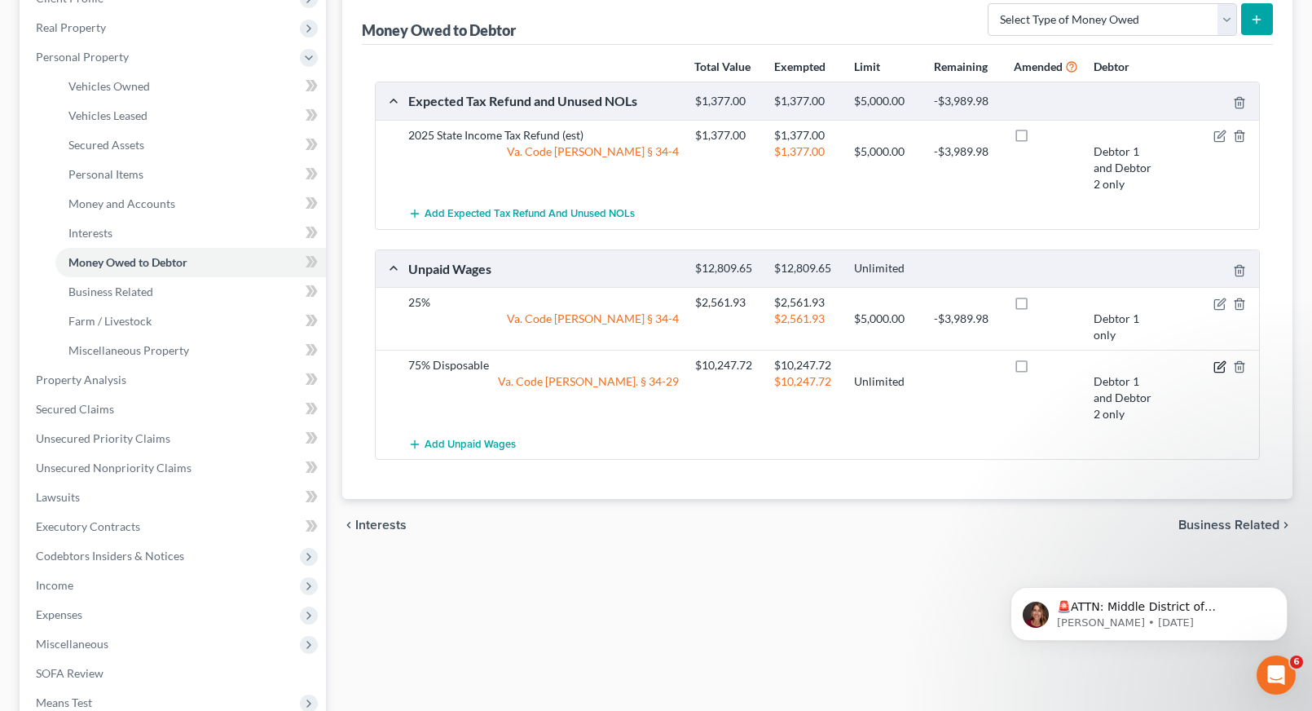
click at [1221, 367] on icon "button" at bounding box center [1219, 366] width 13 height 13
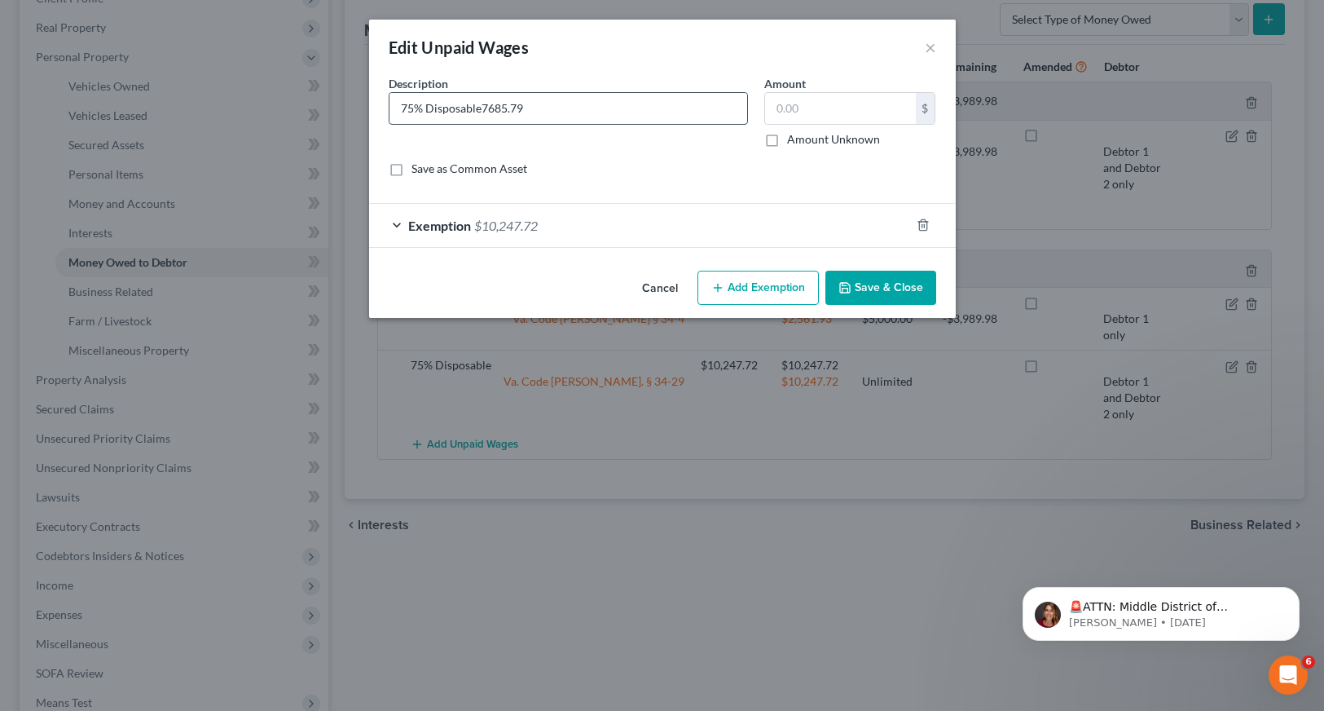
click at [577, 112] on input "75% Disposable7685.79" at bounding box center [568, 108] width 358 height 31
type input "75% Disposable"
click at [792, 112] on input "text" at bounding box center [840, 108] width 151 height 31
type input "7,685.79"
click at [420, 228] on span "Exemption" at bounding box center [439, 225] width 63 height 15
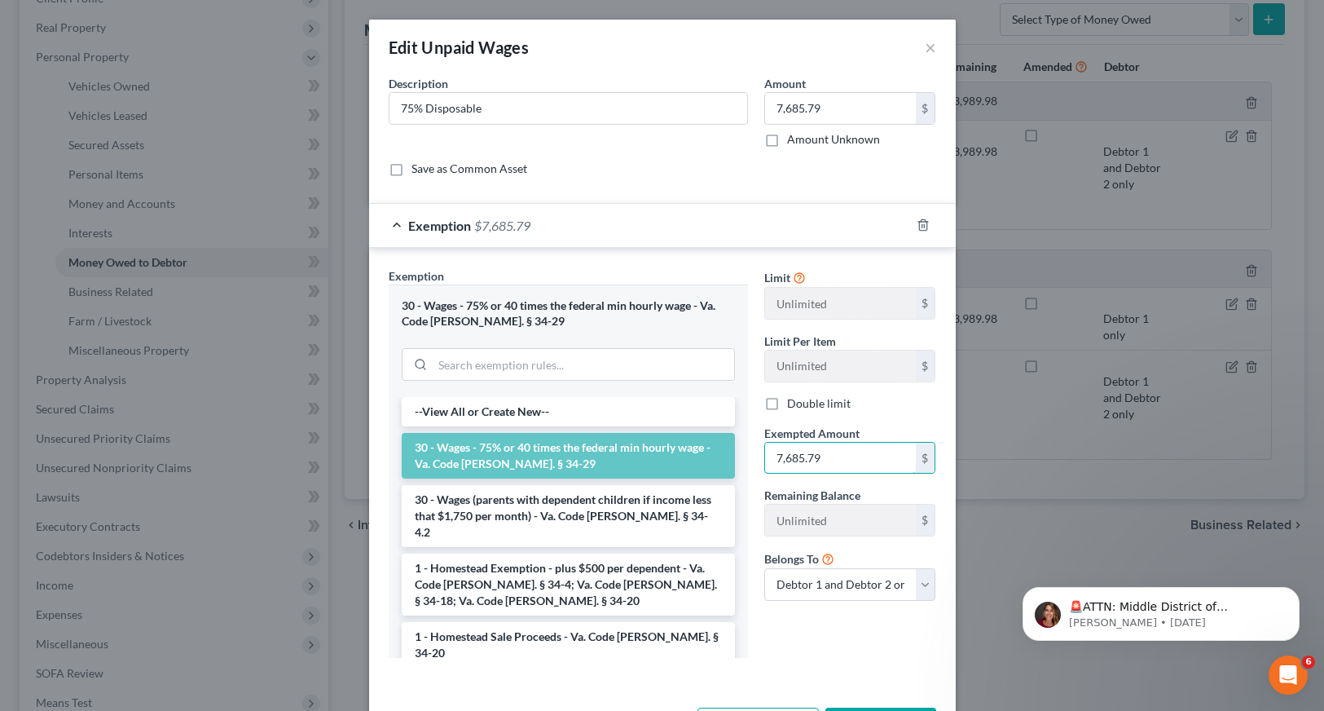
type input "7,685.79"
click at [885, 666] on div "Limit Unlimited $ Limit Per Item Unlimited $ Double limit Exempted Amount * 7,6…" at bounding box center [850, 468] width 188 height 403
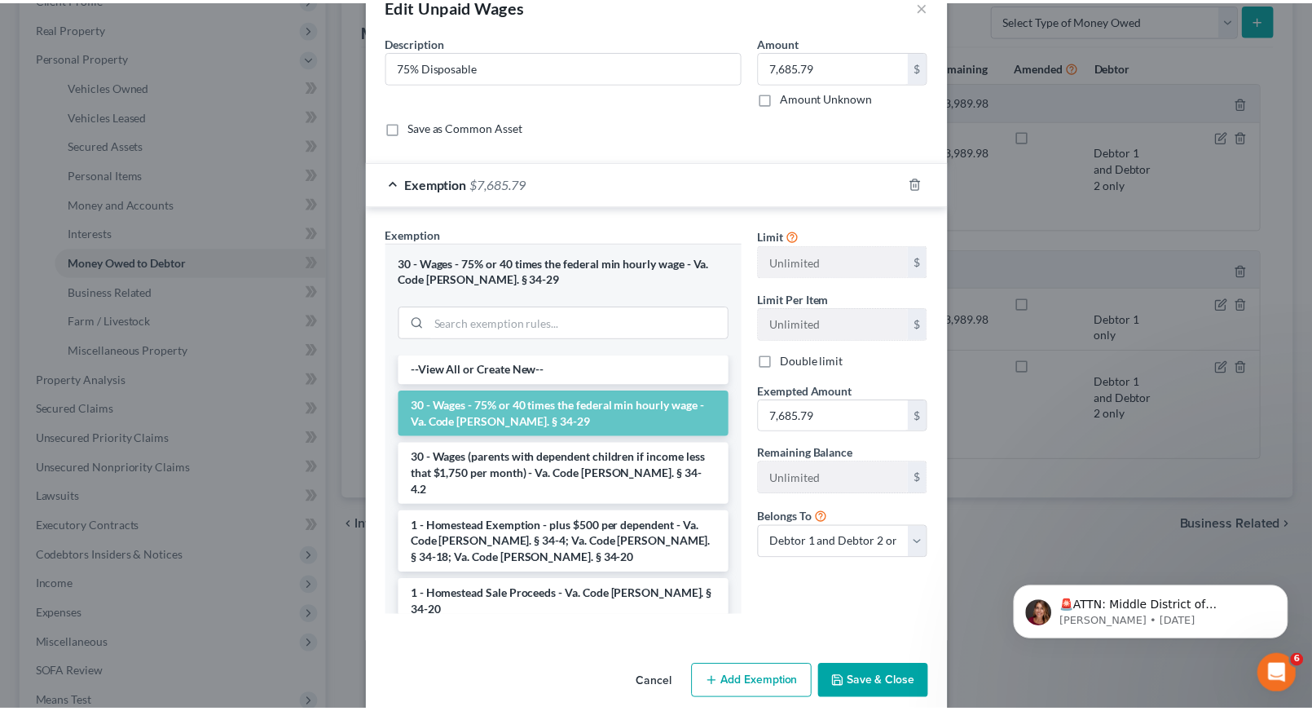
scroll to position [64, 0]
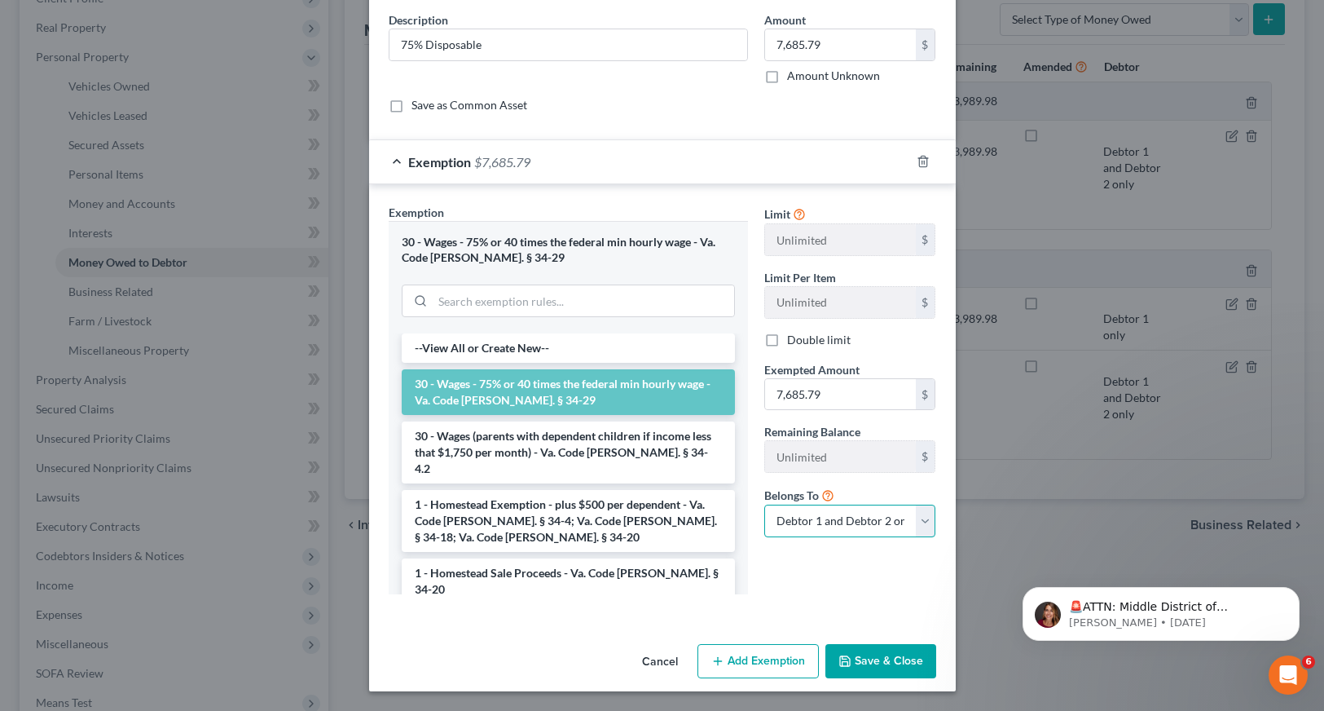
click at [918, 517] on select "Debtor 1 only Debtor 2 only Debtor 1 and Debtor 2 only" at bounding box center [850, 520] width 172 height 33
select select "0"
click at [764, 504] on select "Debtor 1 only Debtor 2 only Debtor 1 and Debtor 2 only" at bounding box center [850, 520] width 172 height 33
click at [871, 658] on button "Save & Close" at bounding box center [880, 661] width 111 height 34
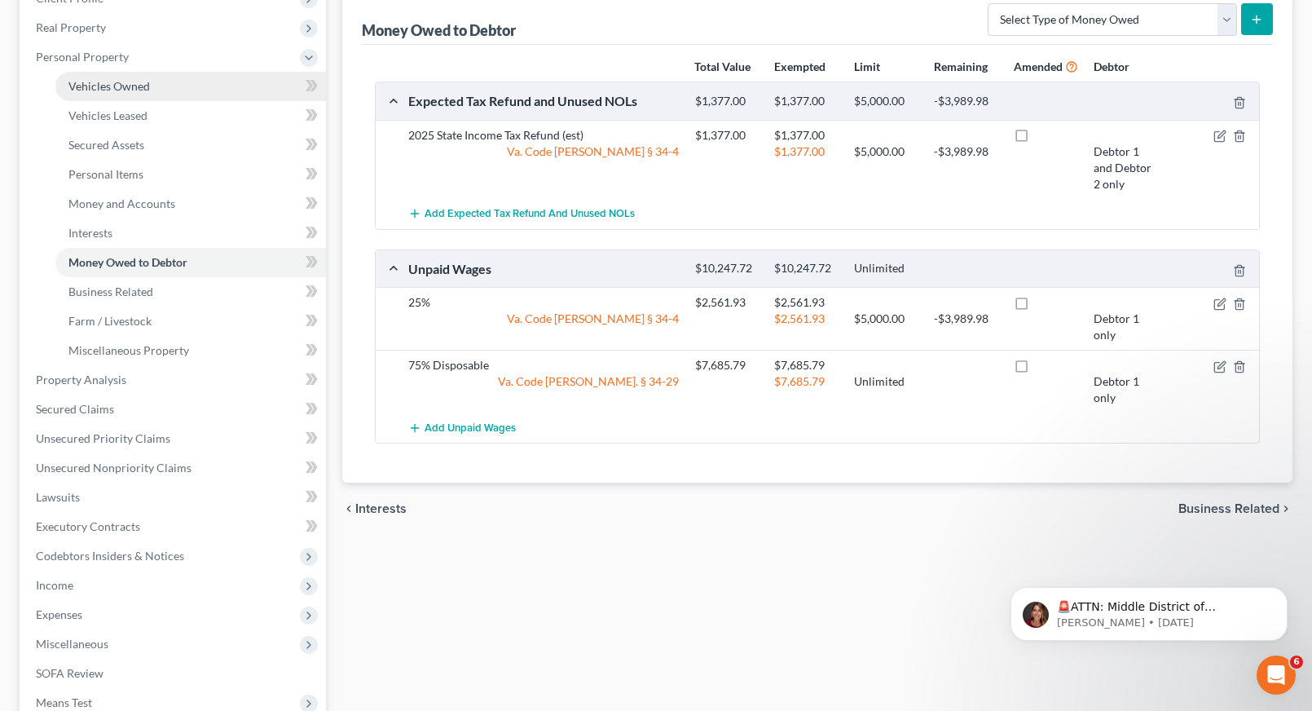
click at [113, 82] on span "Vehicles Owned" at bounding box center [108, 86] width 81 height 14
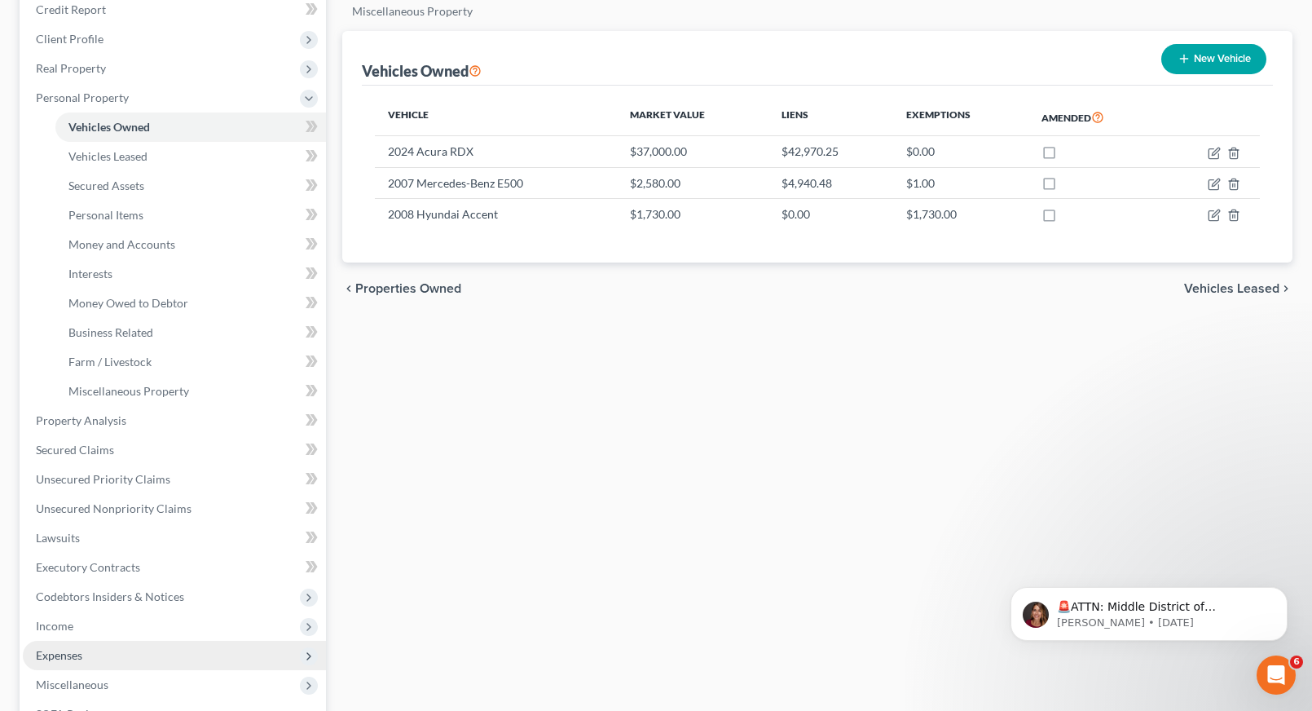
scroll to position [244, 0]
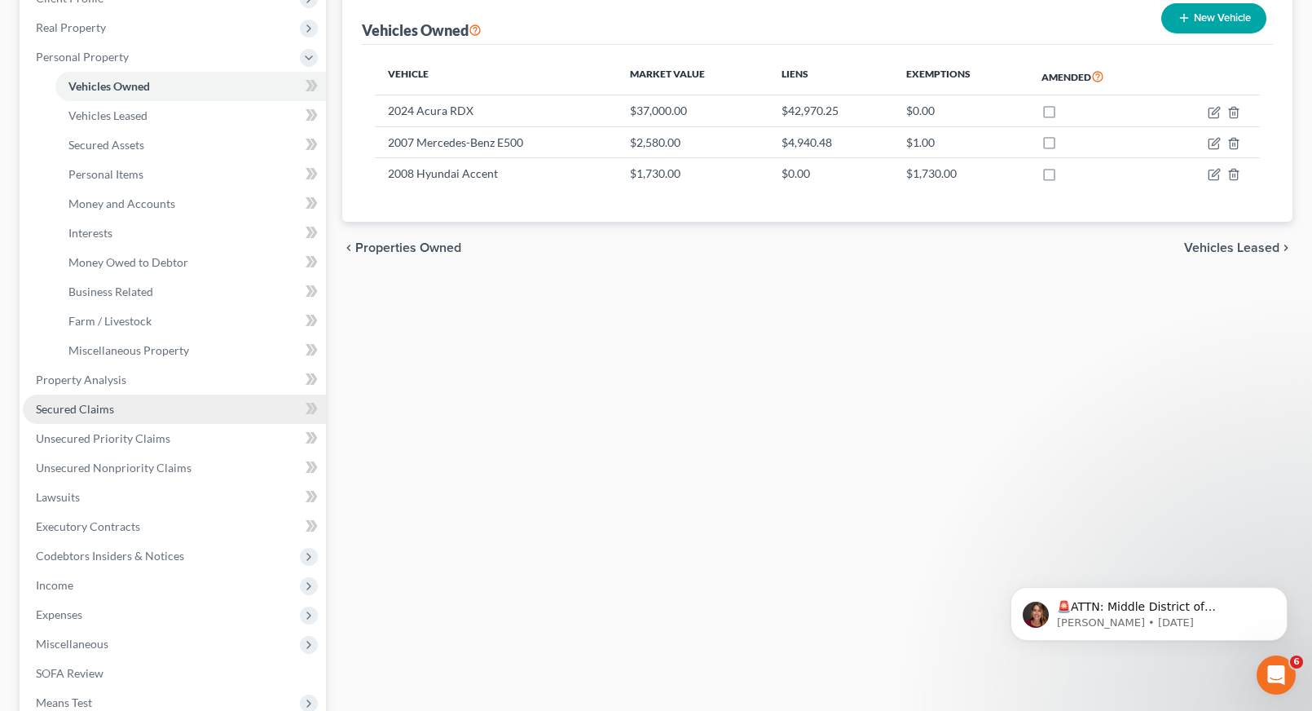
click at [91, 404] on span "Secured Claims" at bounding box center [75, 409] width 78 height 14
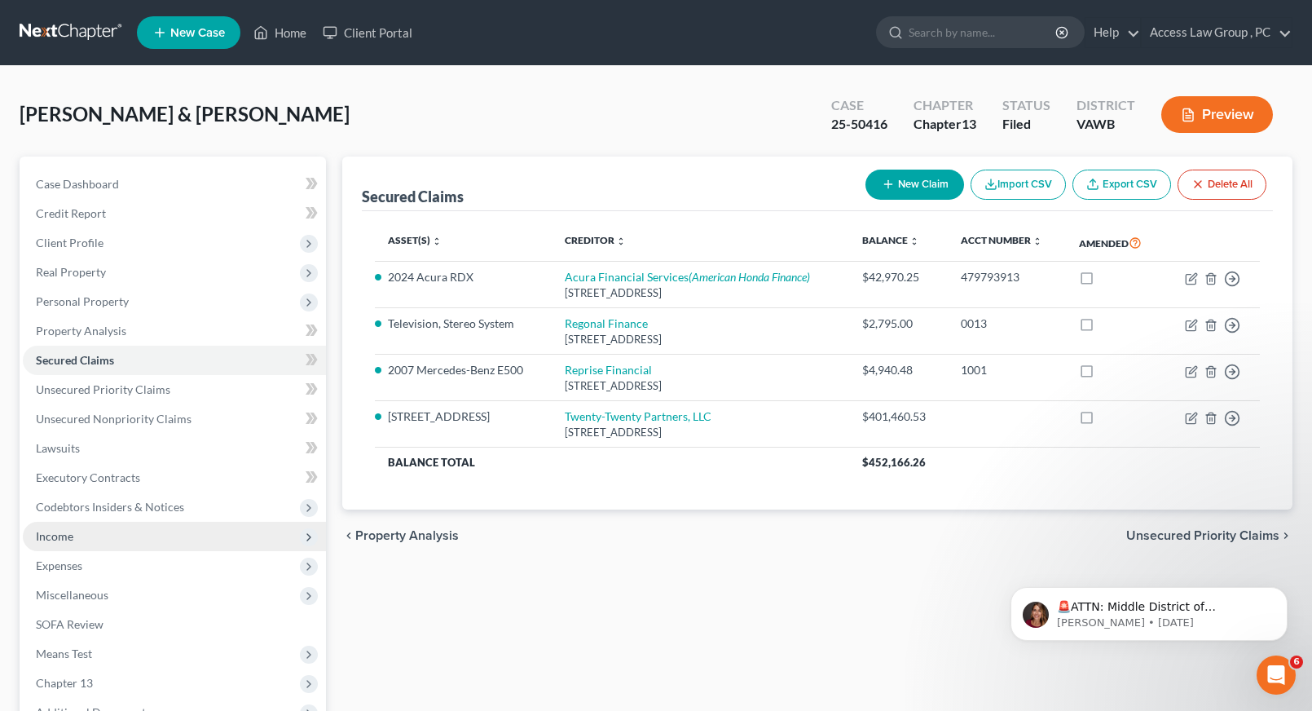
click at [51, 535] on span "Income" at bounding box center [54, 536] width 37 height 14
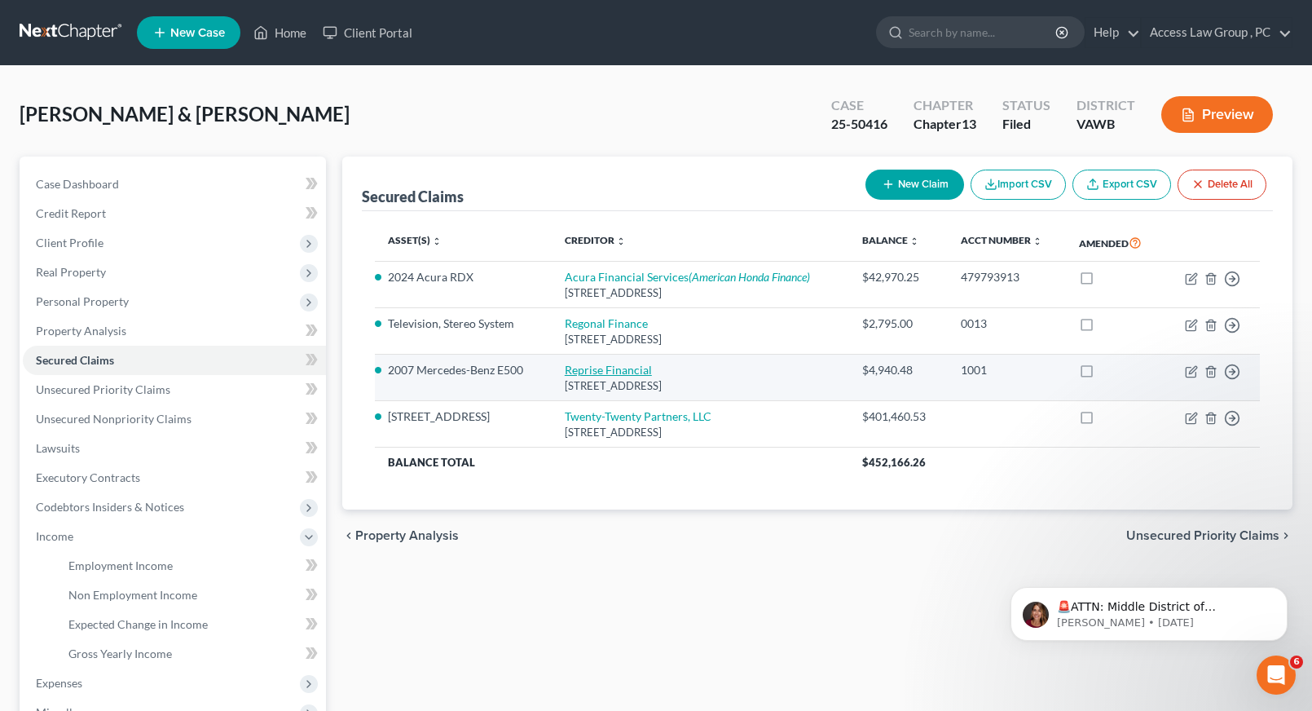
click at [609, 372] on link "Reprise Financial" at bounding box center [608, 370] width 87 height 14
select select "45"
select select "4"
select select "2"
select select "0"
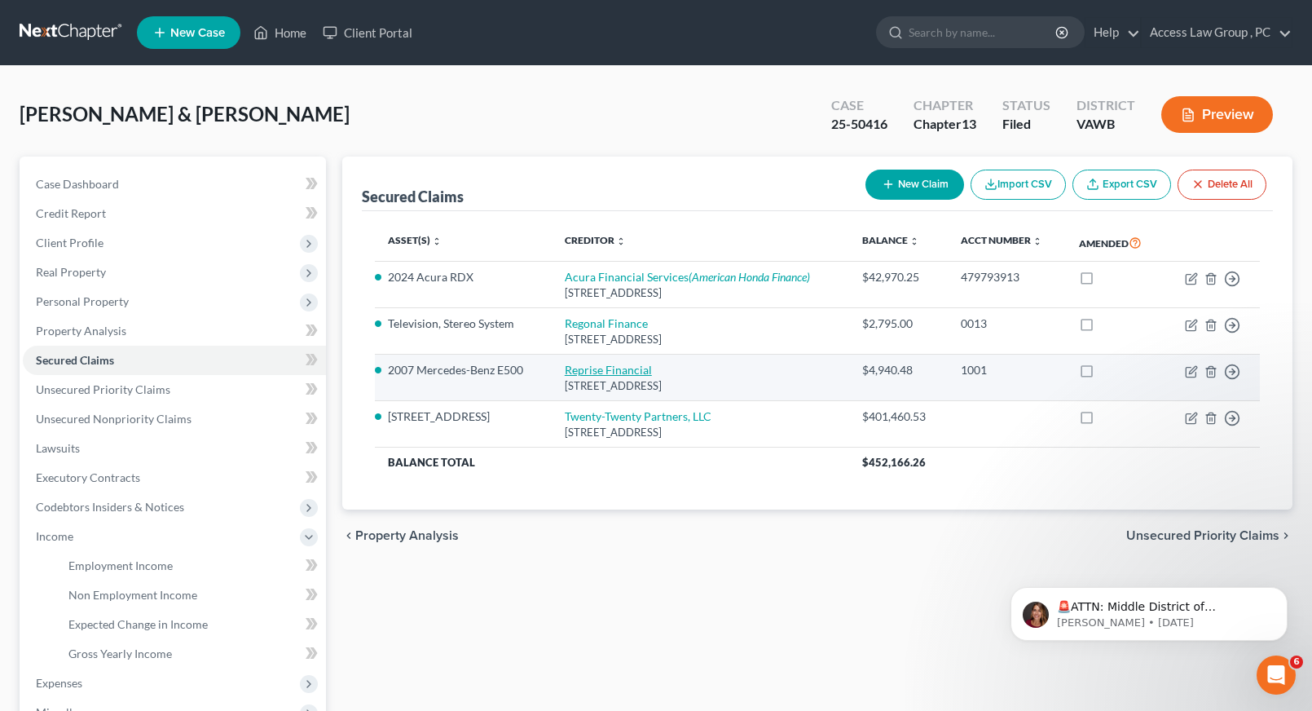
select select "1"
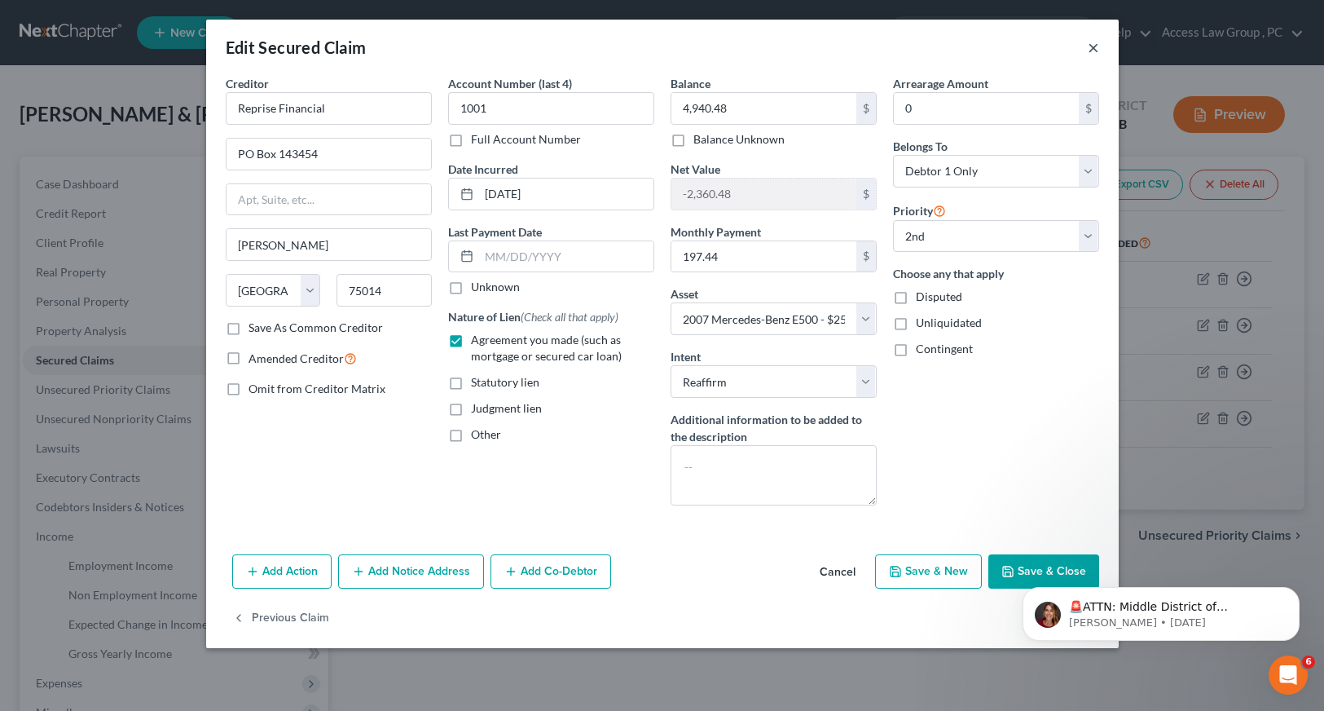
click at [1095, 42] on button "×" at bounding box center [1093, 47] width 11 height 20
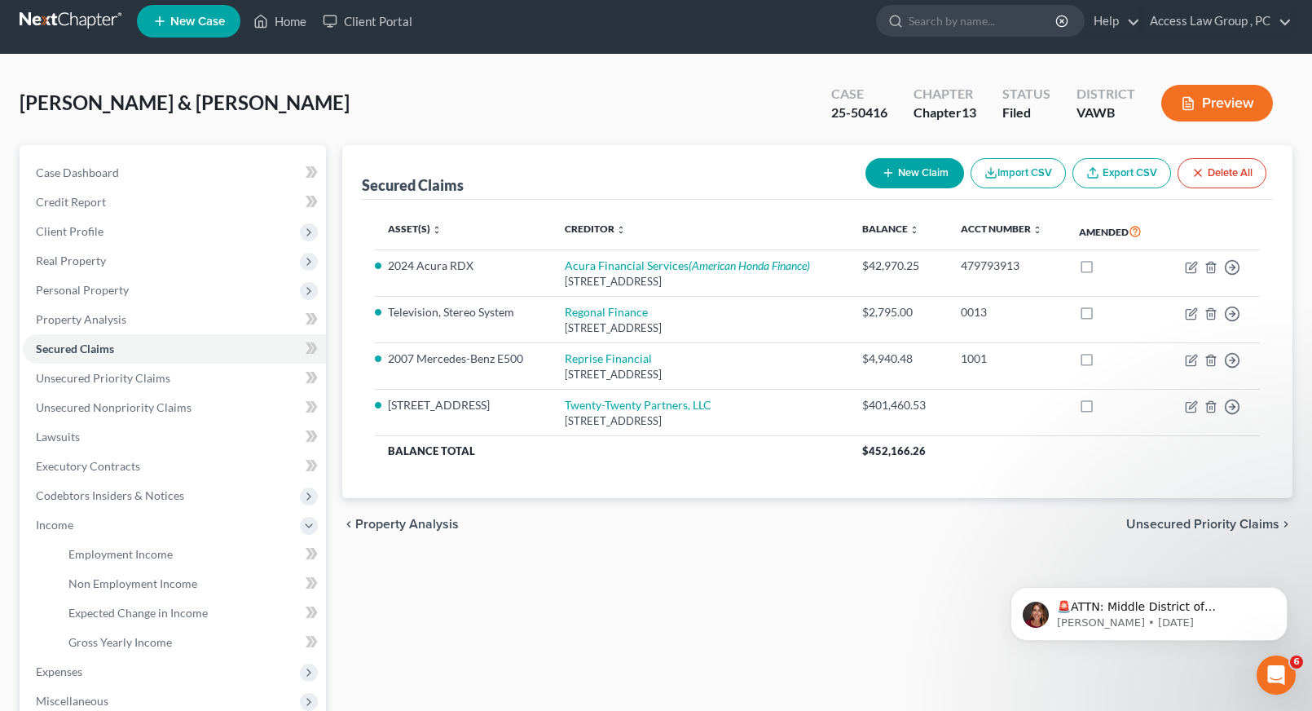
scroll to position [302, 0]
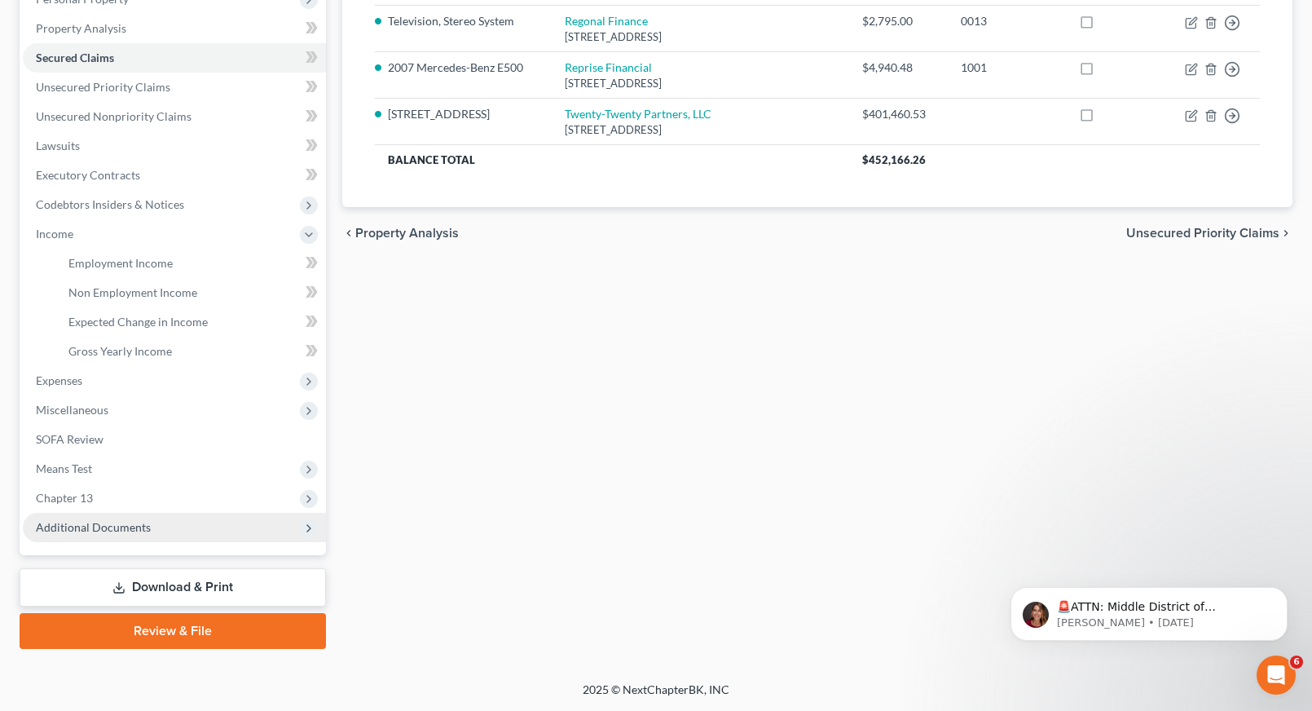
click at [109, 526] on span "Additional Documents" at bounding box center [93, 527] width 115 height 14
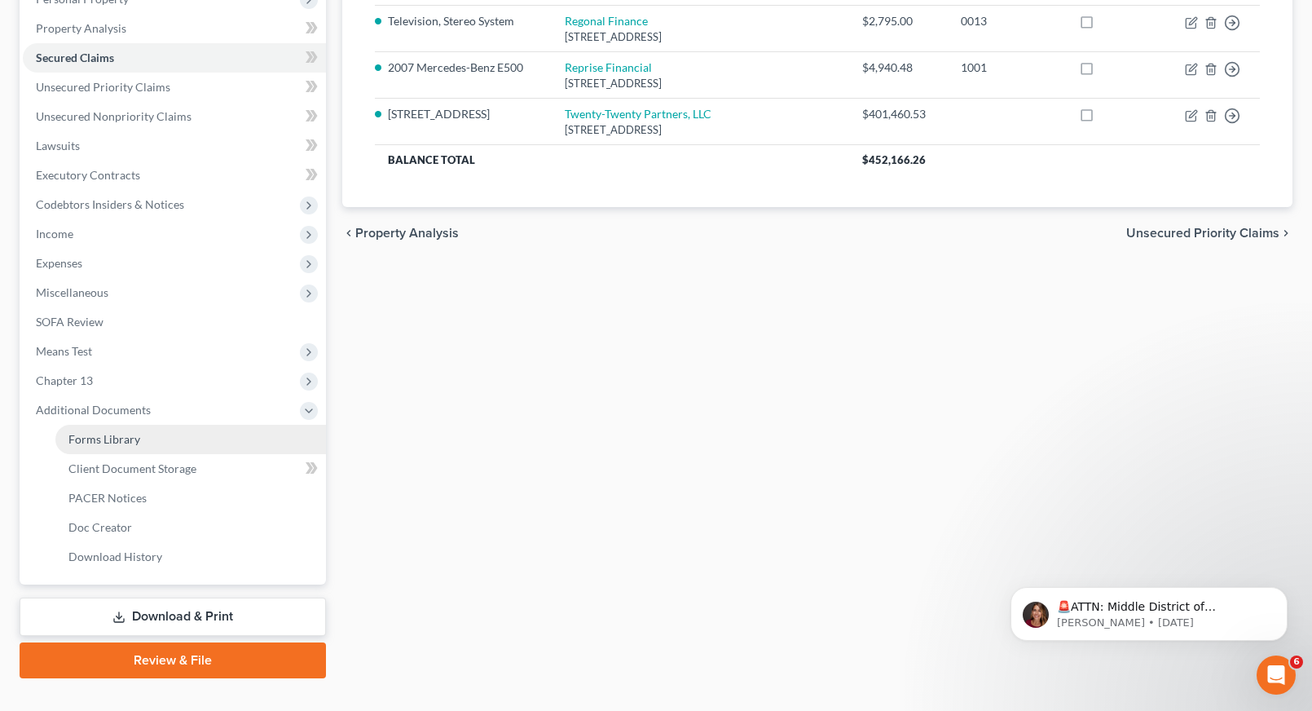
click at [124, 439] on span "Forms Library" at bounding box center [104, 439] width 72 height 14
